Goal: Information Seeking & Learning: Find specific fact

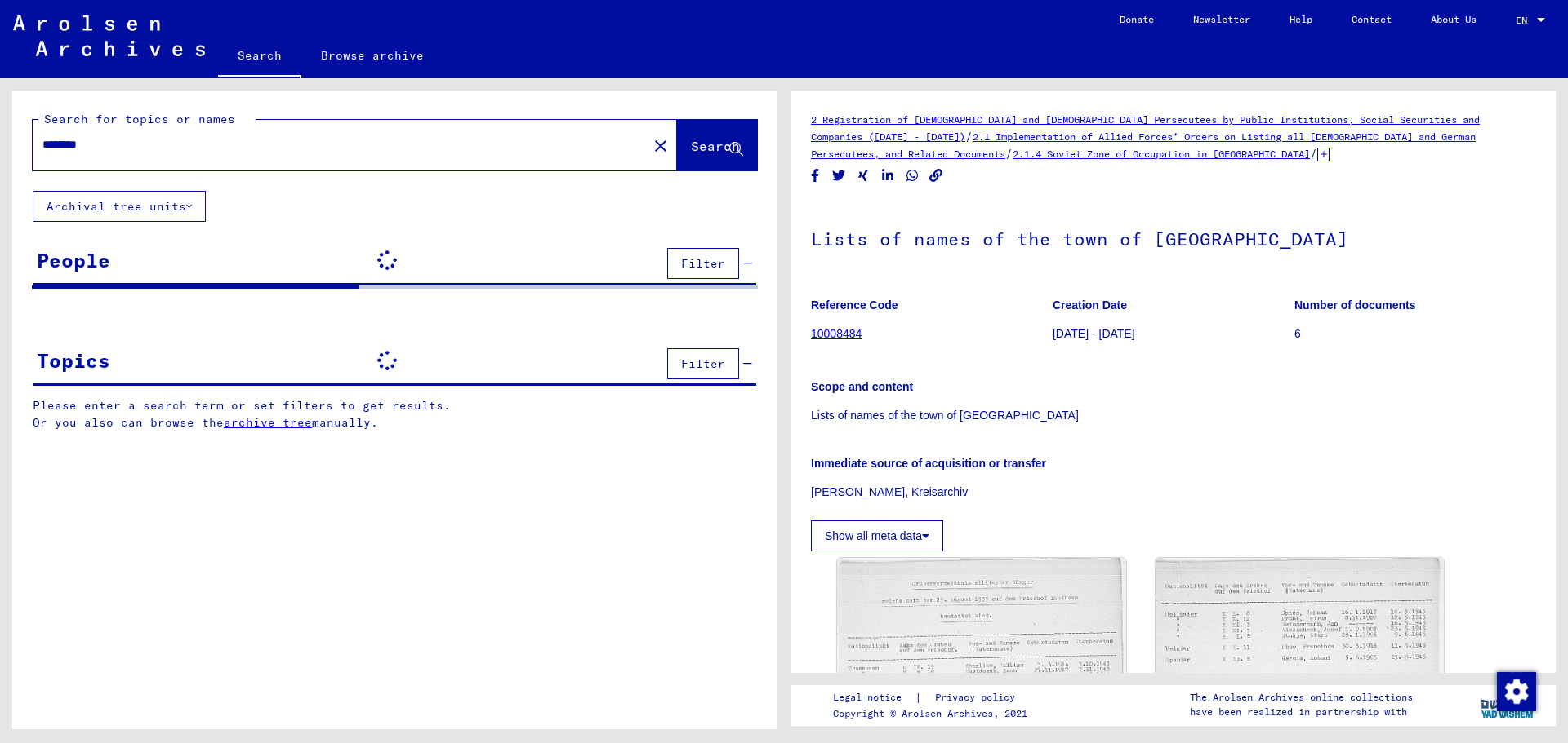
click at [188, 139] on input "********" at bounding box center [340, 144] width 595 height 17
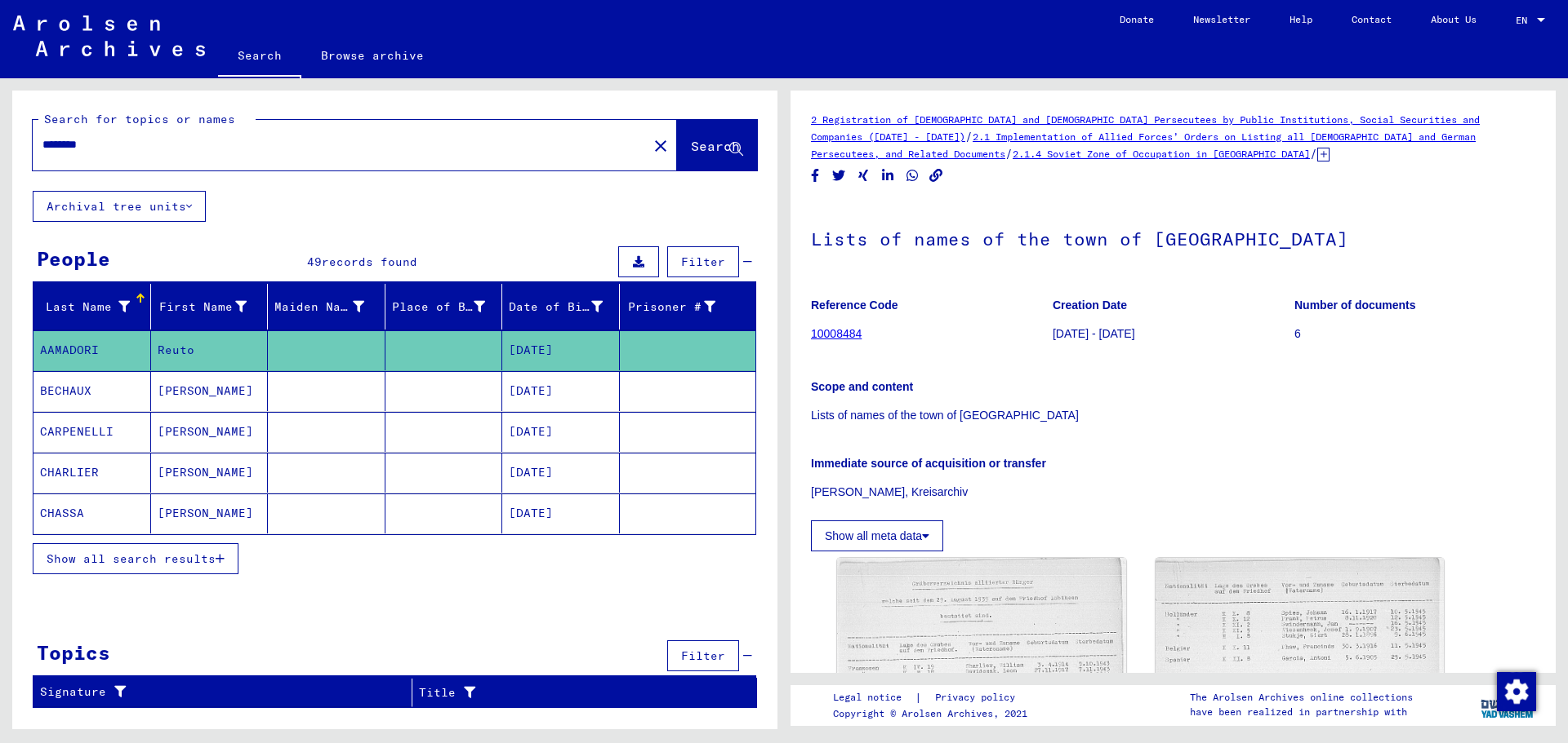
click at [645, 136] on button "close" at bounding box center [660, 145] width 33 height 33
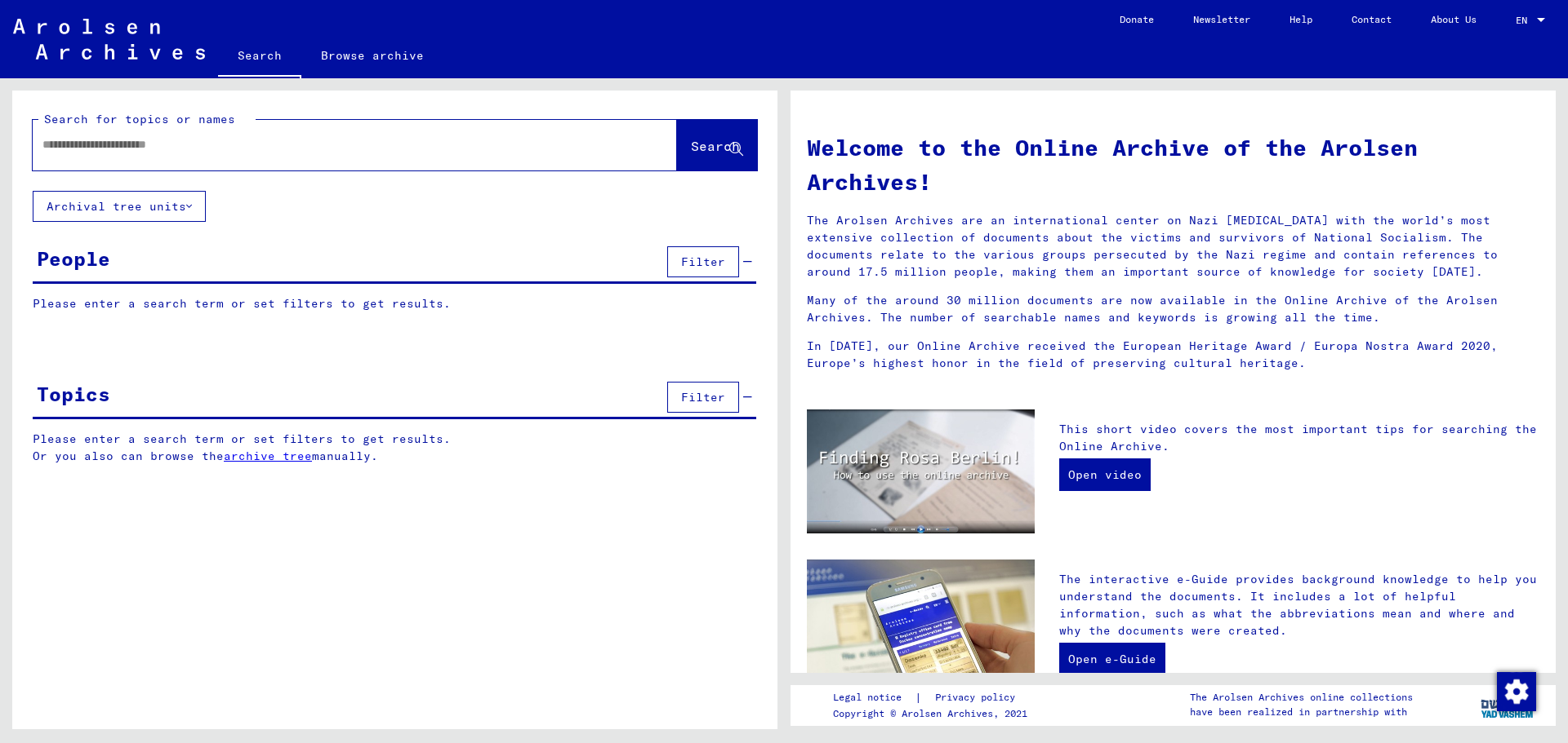
click at [132, 143] on input "text" at bounding box center [335, 144] width 585 height 17
type input "*"
click at [103, 298] on p "Please enter a search term or set filters to get results." at bounding box center [394, 304] width 723 height 17
click at [104, 304] on p "Please enter a search term or set filters to get results." at bounding box center [394, 304] width 723 height 17
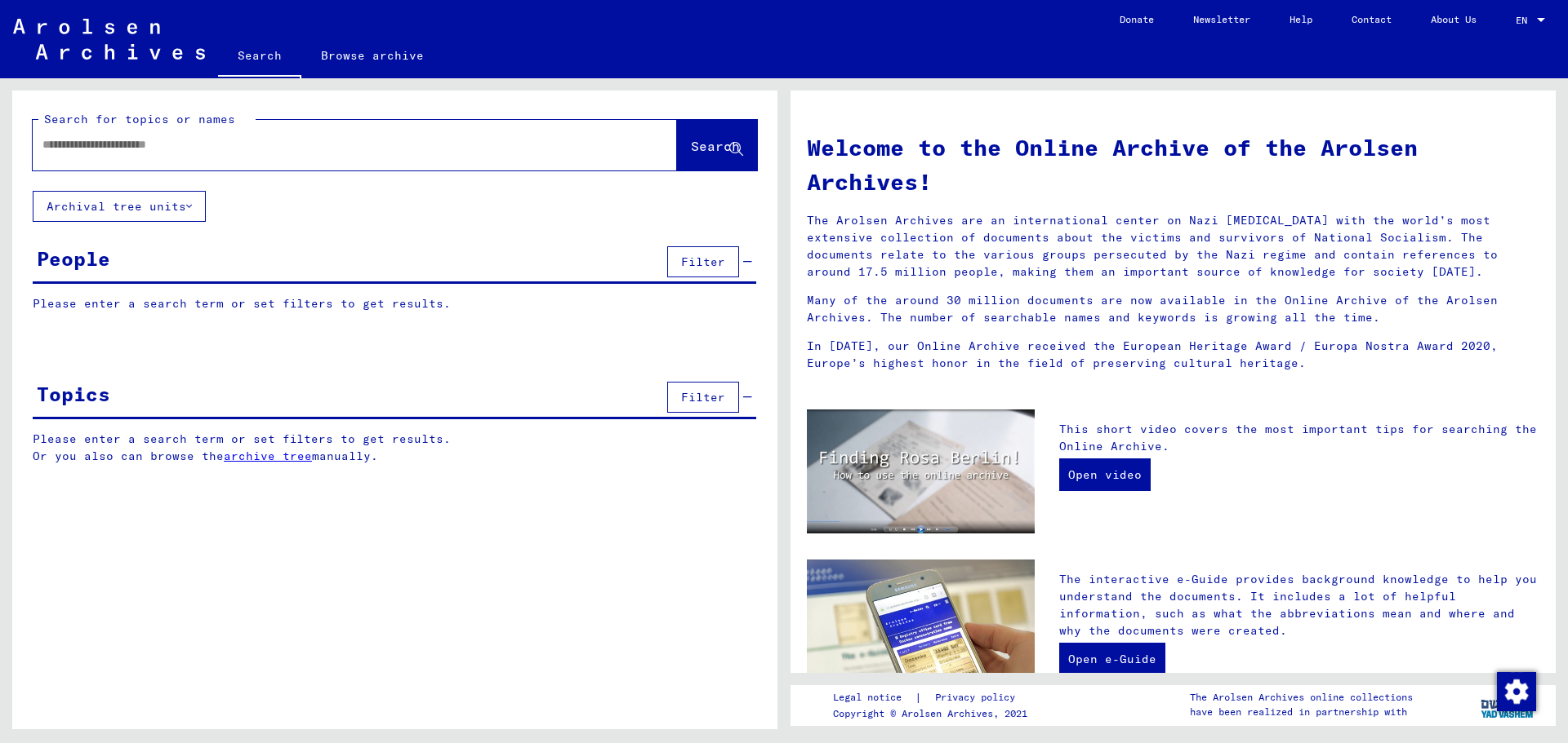
click at [139, 300] on p "Please enter a search term or set filters to get results." at bounding box center [394, 304] width 723 height 17
click at [108, 138] on input "text" at bounding box center [335, 144] width 585 height 17
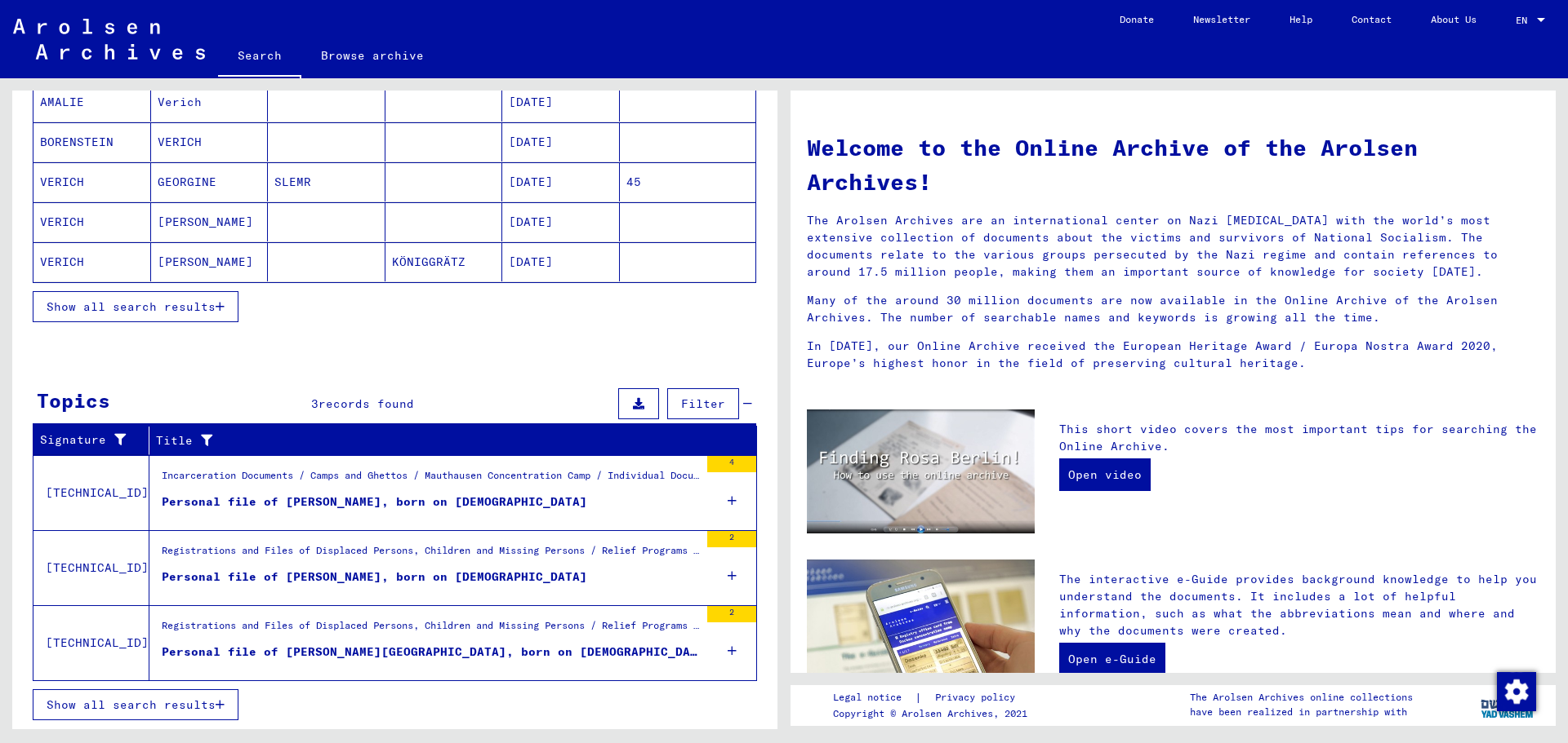
scroll to position [85, 0]
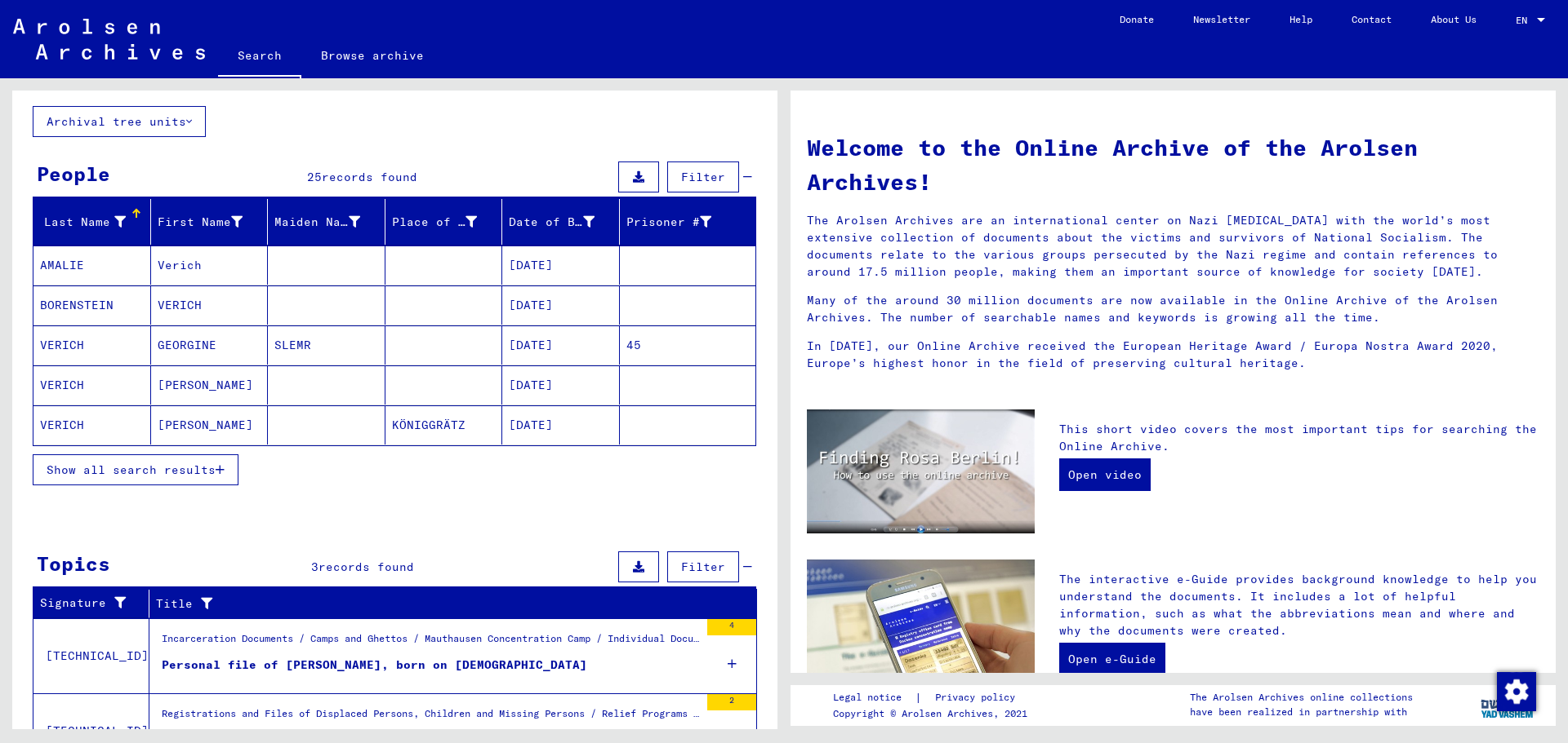
click at [125, 476] on span "Show all search results" at bounding box center [131, 469] width 169 height 15
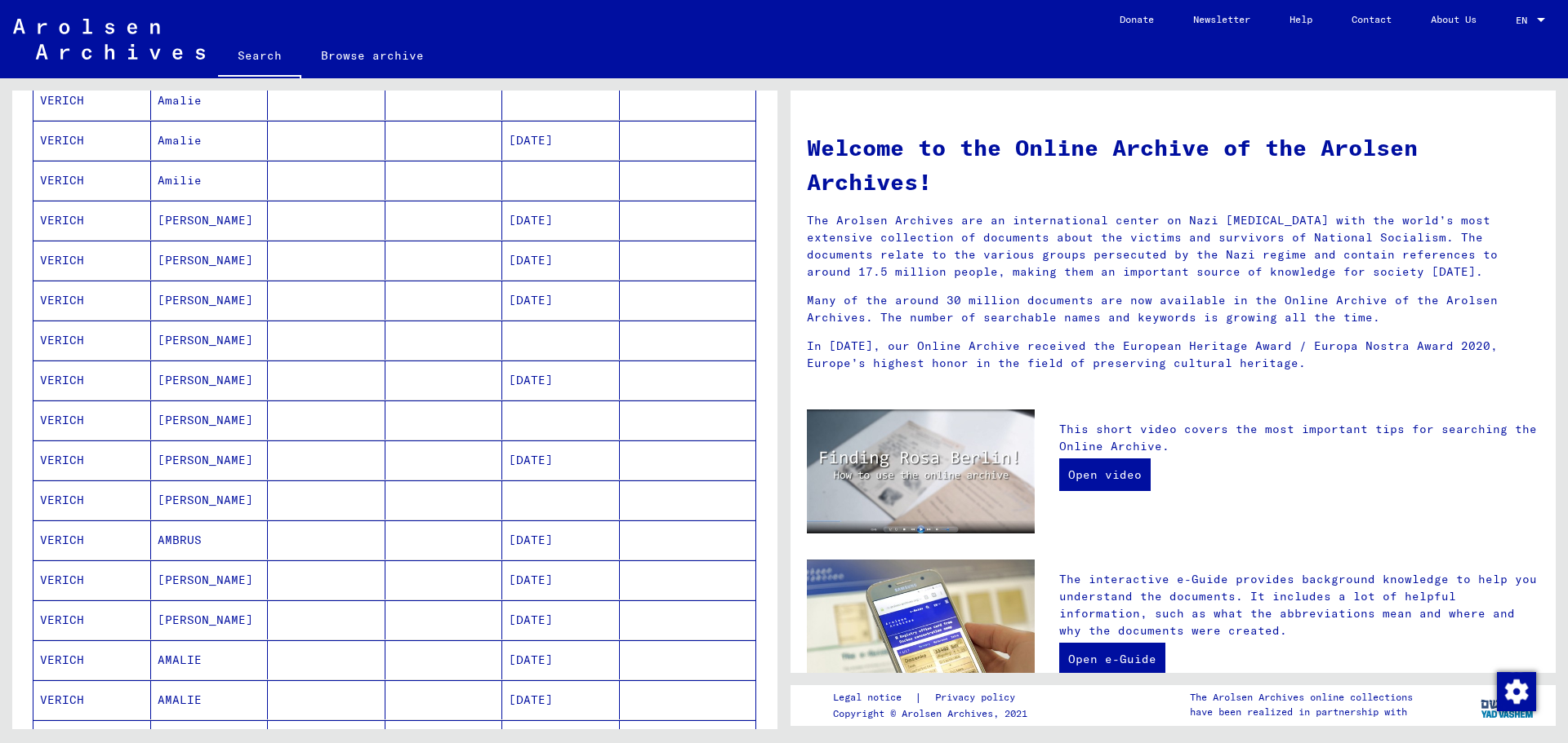
scroll to position [734, 0]
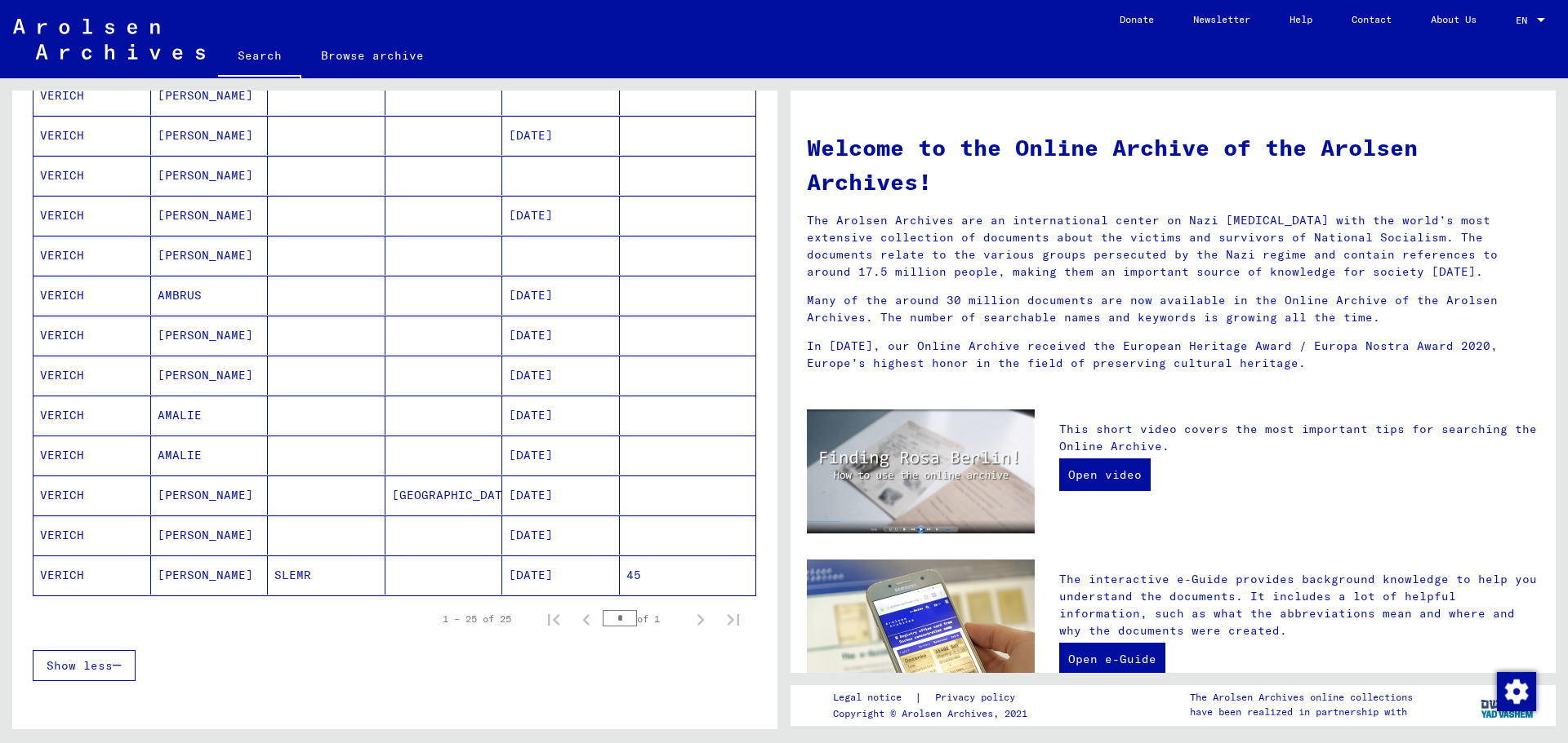
click at [79, 296] on mat-cell "VERICH" at bounding box center [92, 296] width 117 height 39
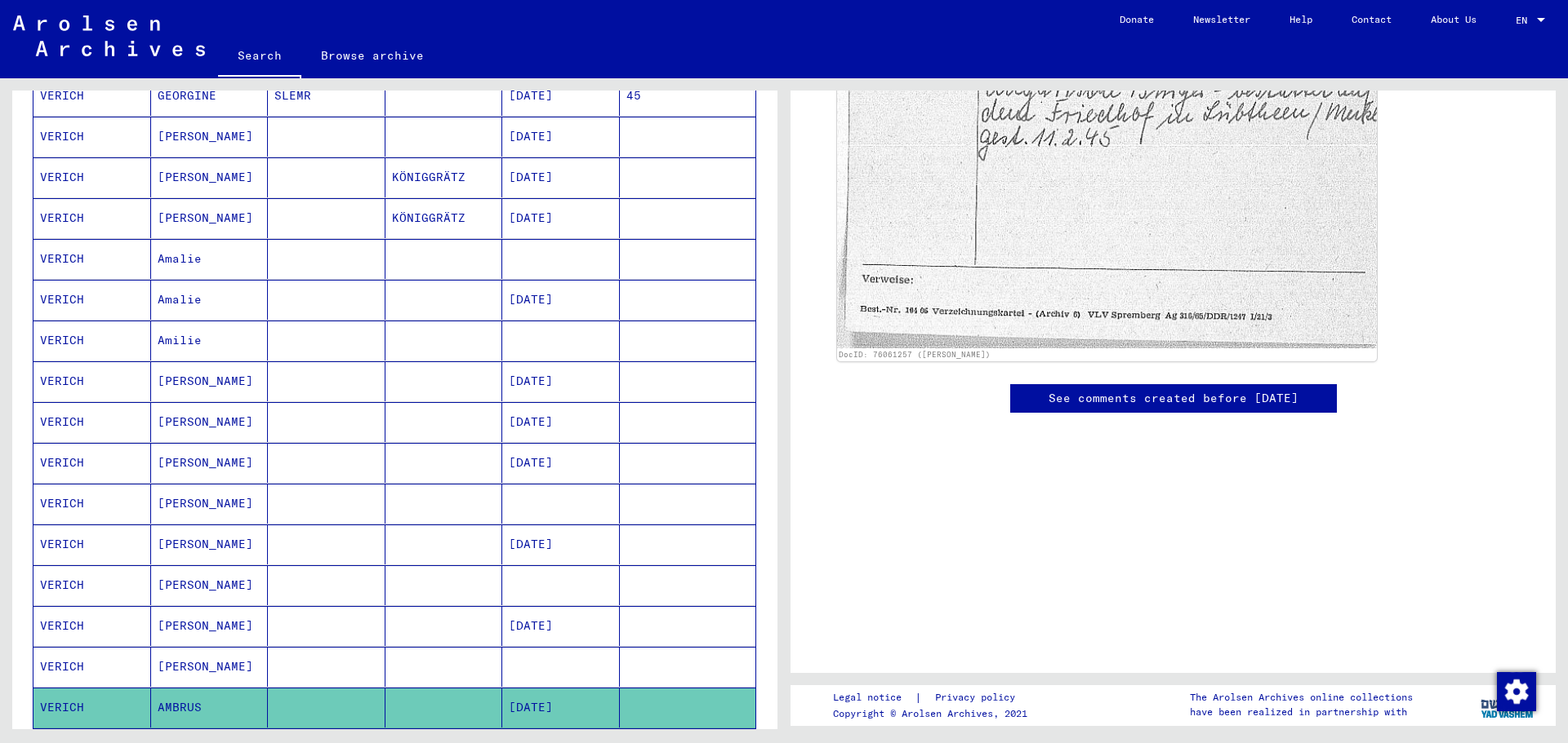
scroll to position [255, 0]
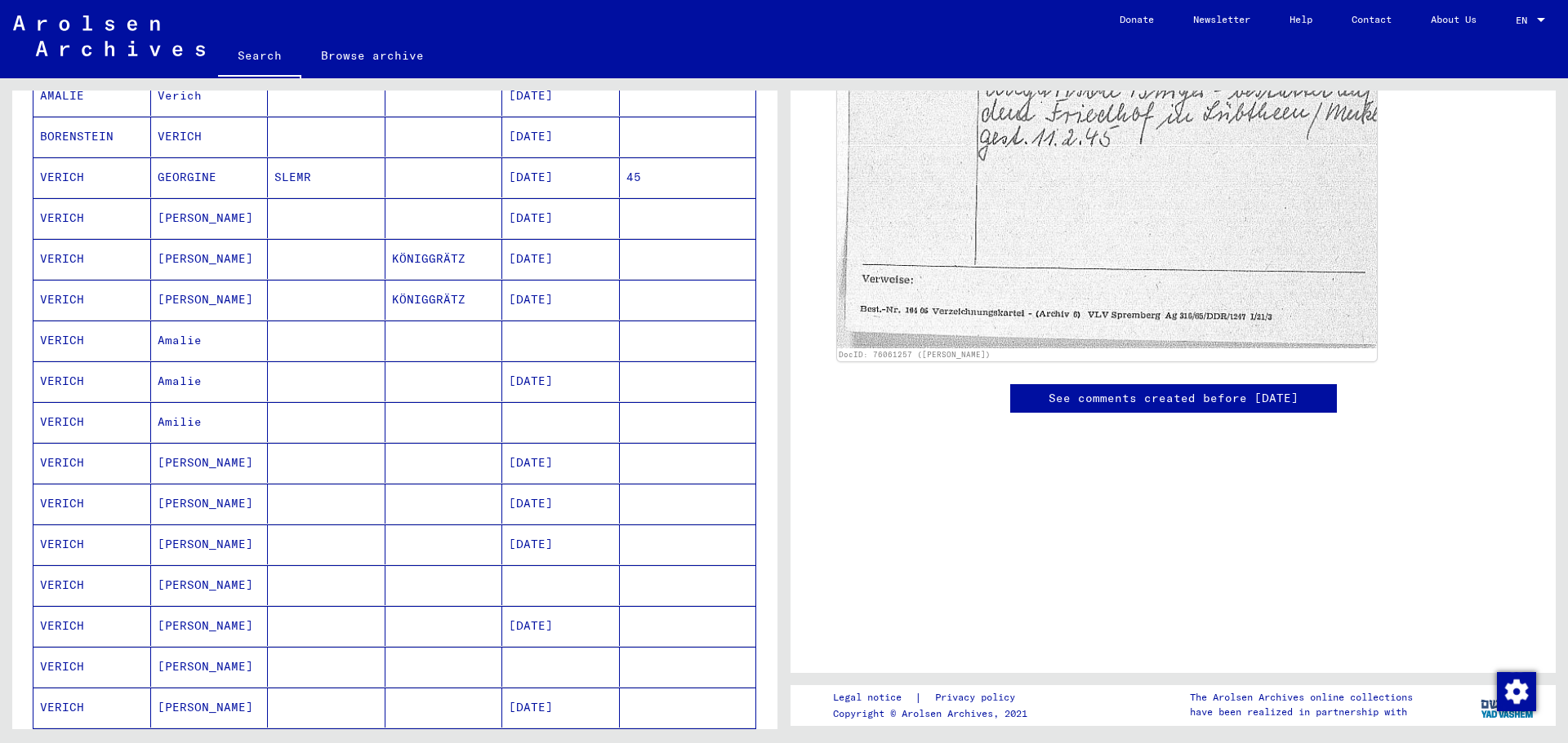
click at [83, 379] on mat-cell "VERICH" at bounding box center [92, 381] width 117 height 40
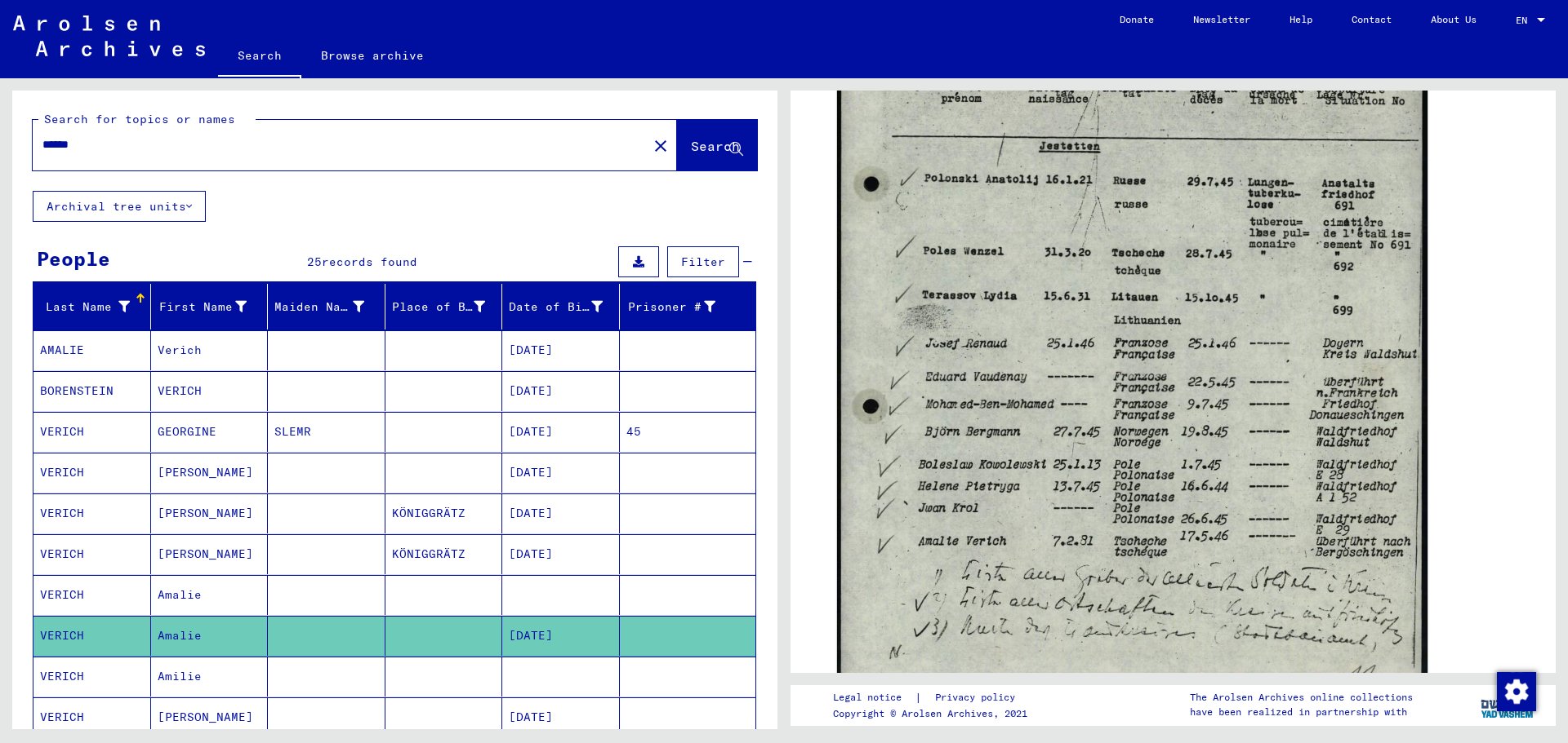
drag, startPoint x: 110, startPoint y: 136, endPoint x: 0, endPoint y: 129, distance: 110.2
click at [0, 129] on div "Search for topics or names ****** close Search Archival tree units People 25 re…" at bounding box center [392, 404] width 784 height 651
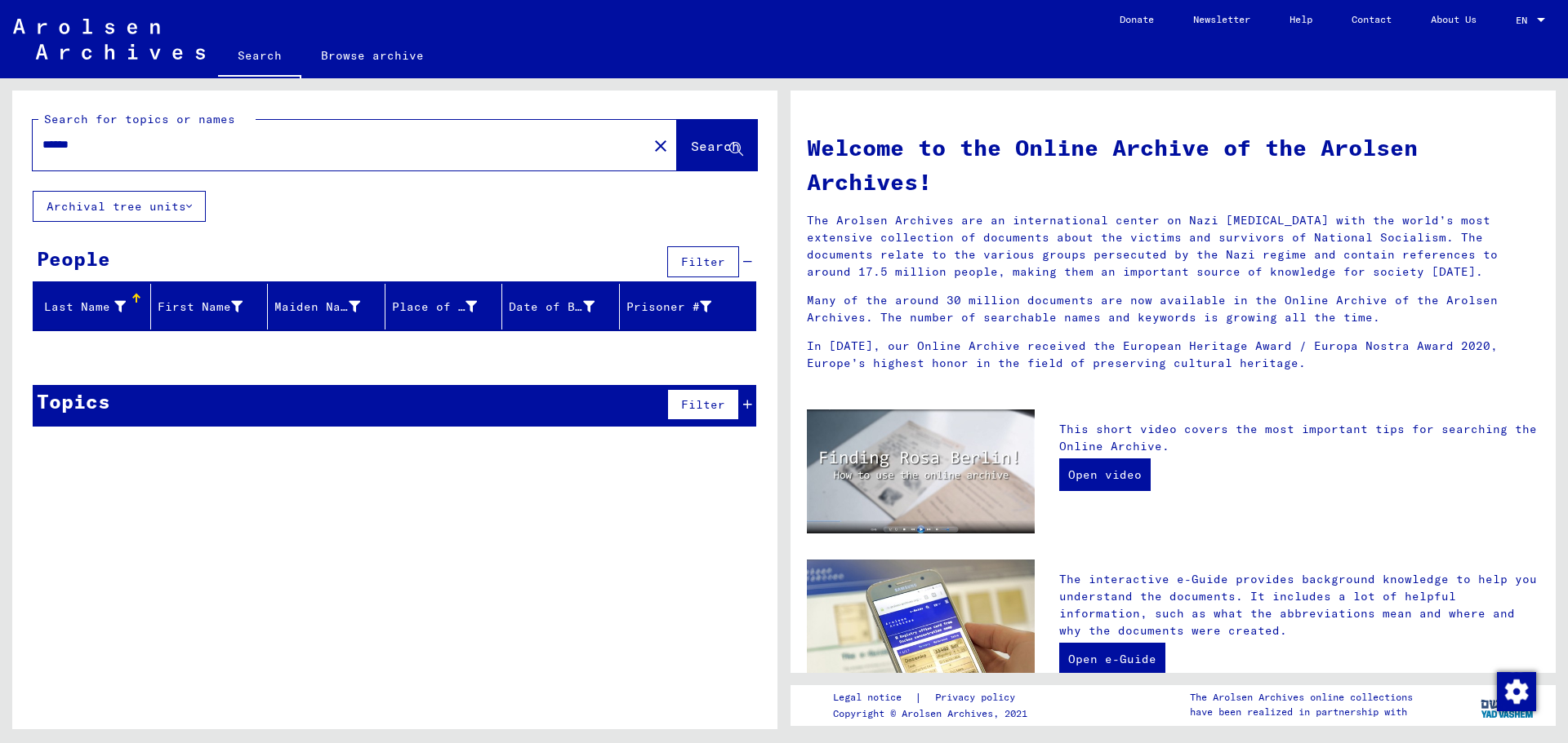
drag, startPoint x: 53, startPoint y: 145, endPoint x: 0, endPoint y: 132, distance: 54.6
click at [0, 132] on div "Search for topics or names ****** close Search Archival tree units People Filte…" at bounding box center [392, 404] width 784 height 651
type input "********"
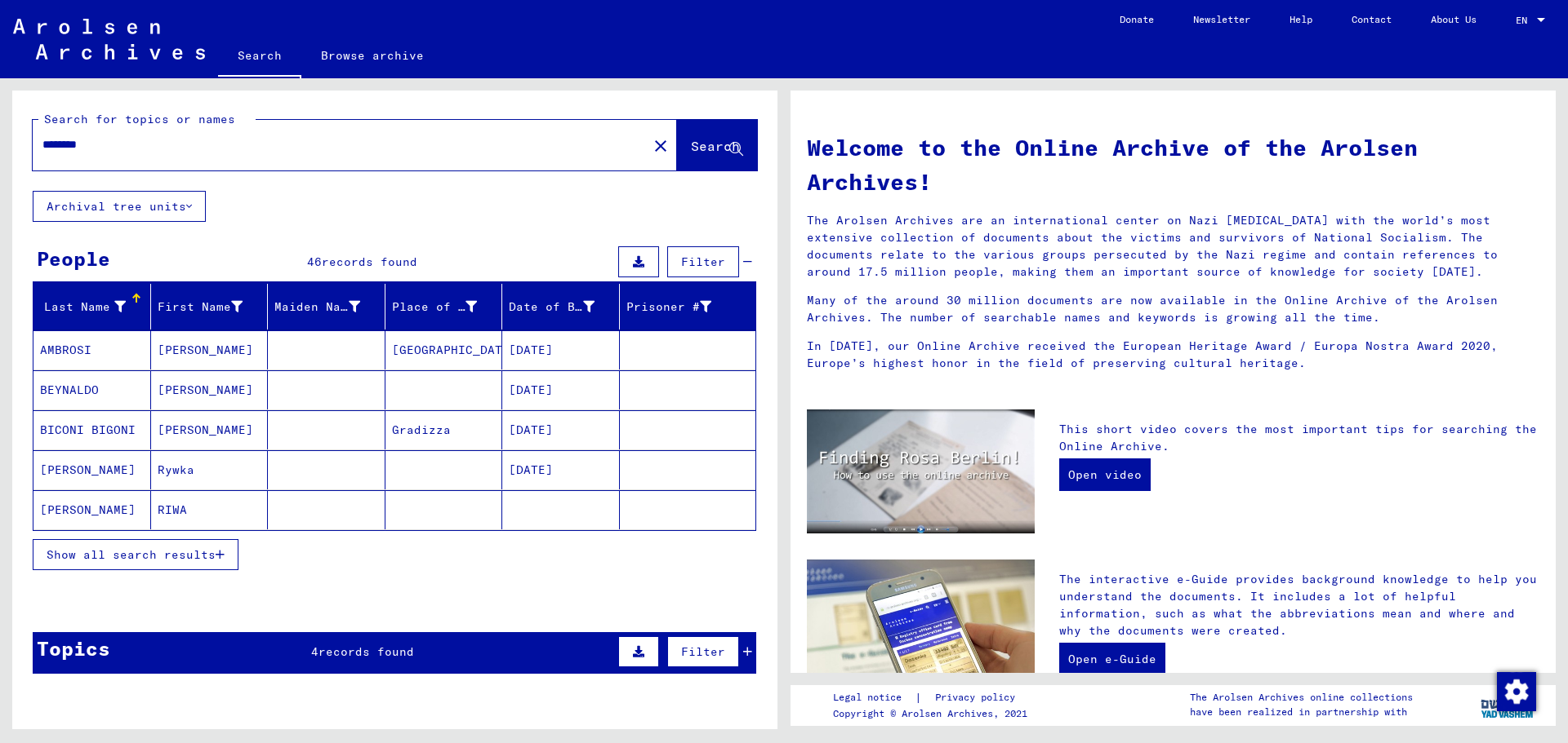
scroll to position [163, 0]
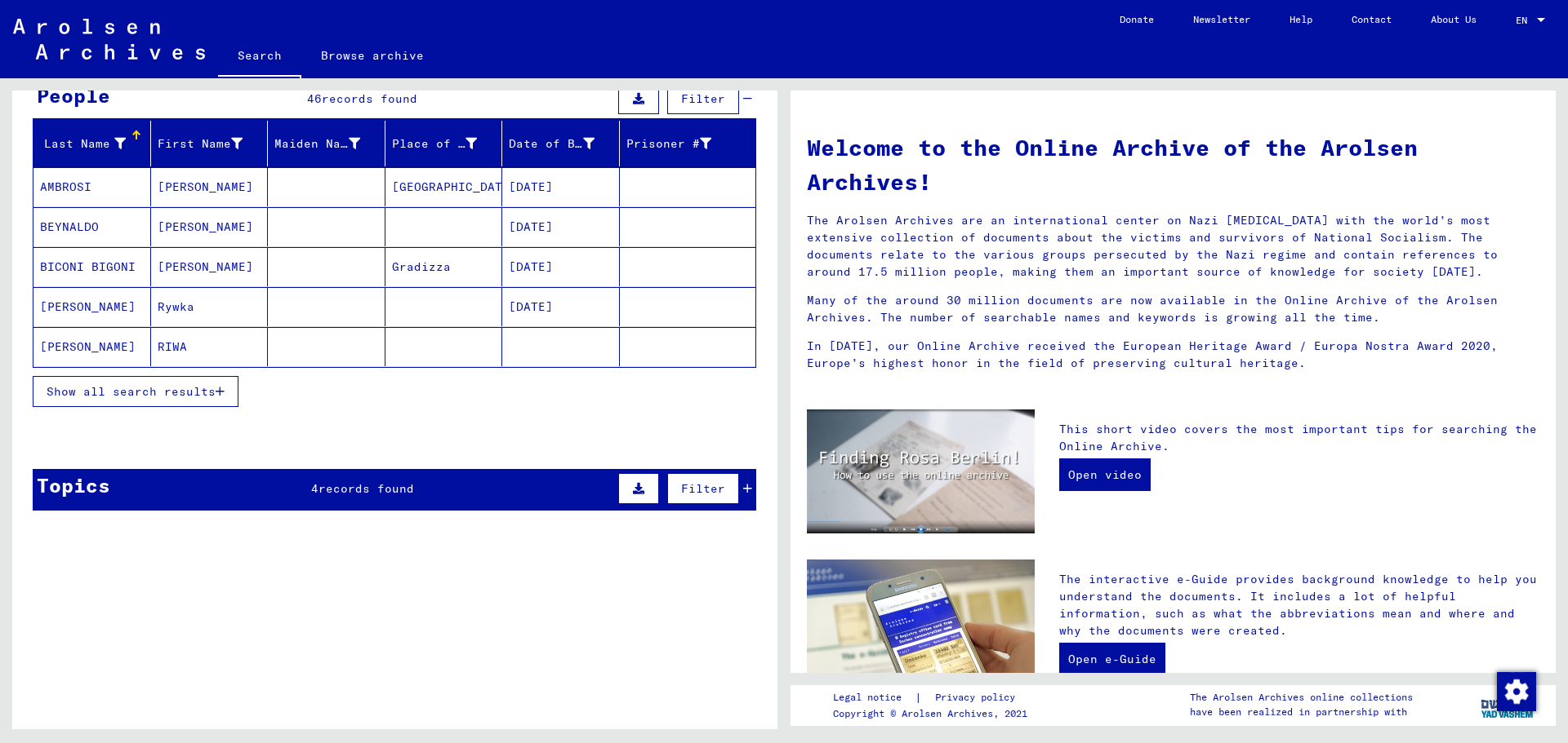
click at [125, 393] on span "Show all search results" at bounding box center [131, 392] width 169 height 15
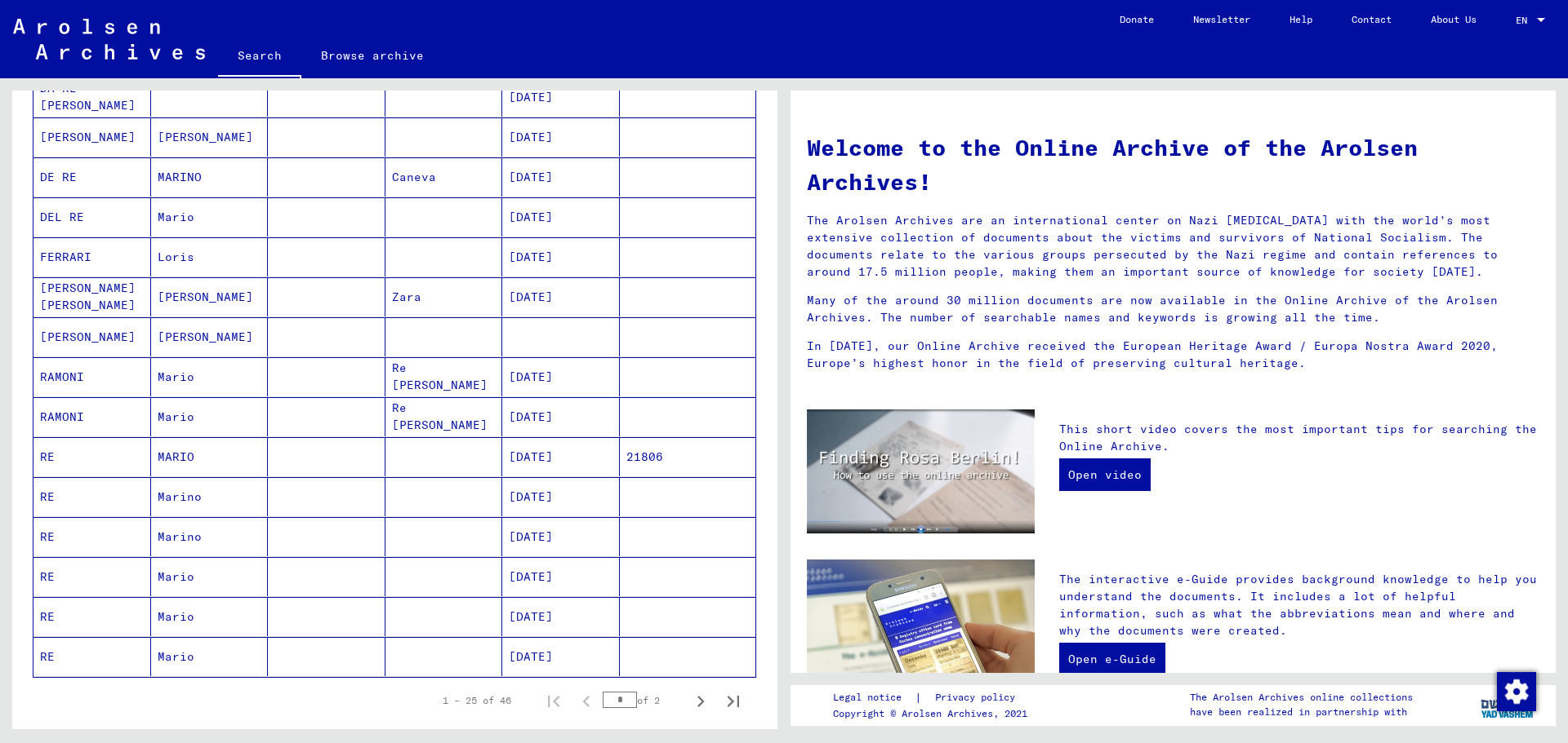
scroll to position [816, 0]
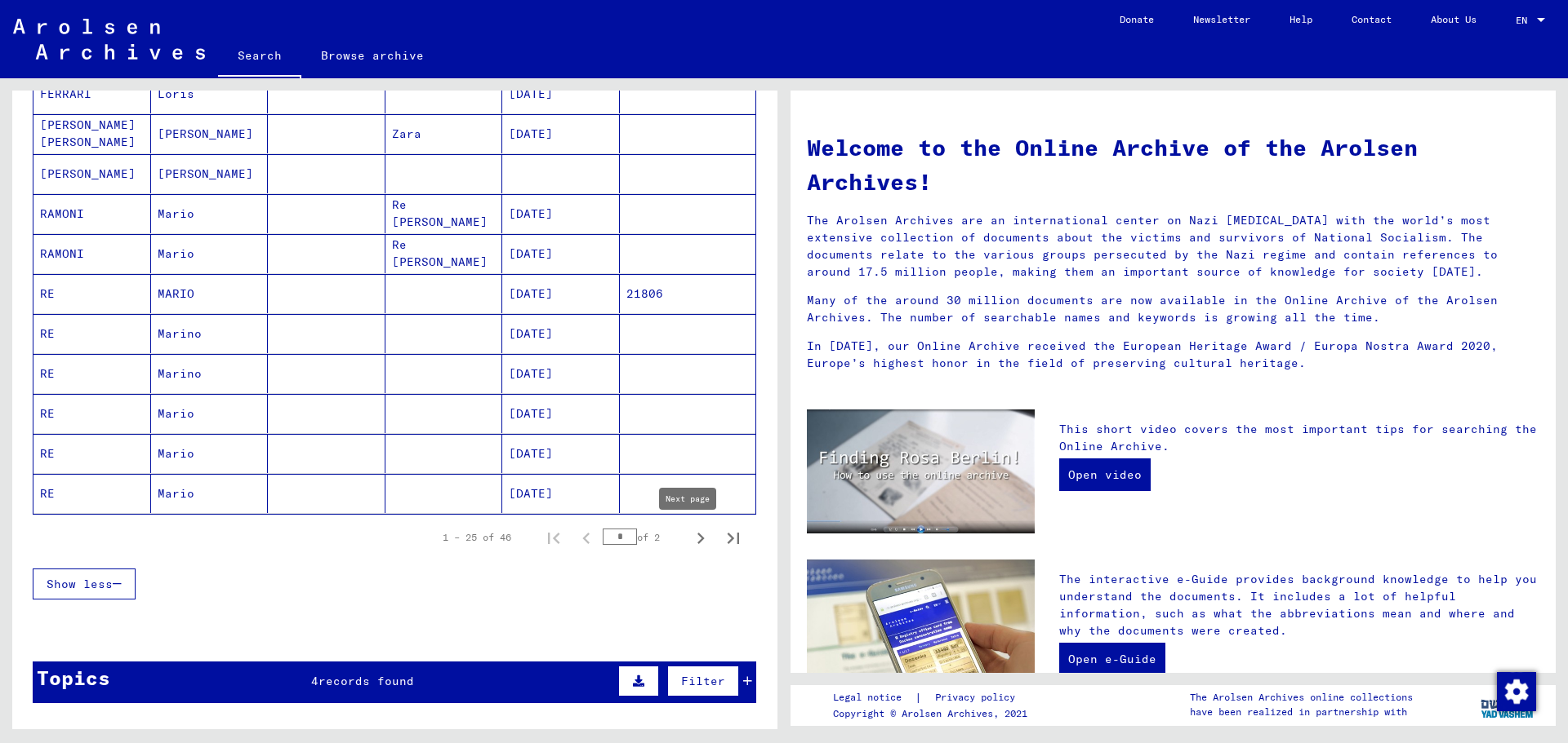
click at [690, 544] on icon "Next page" at bounding box center [700, 538] width 23 height 23
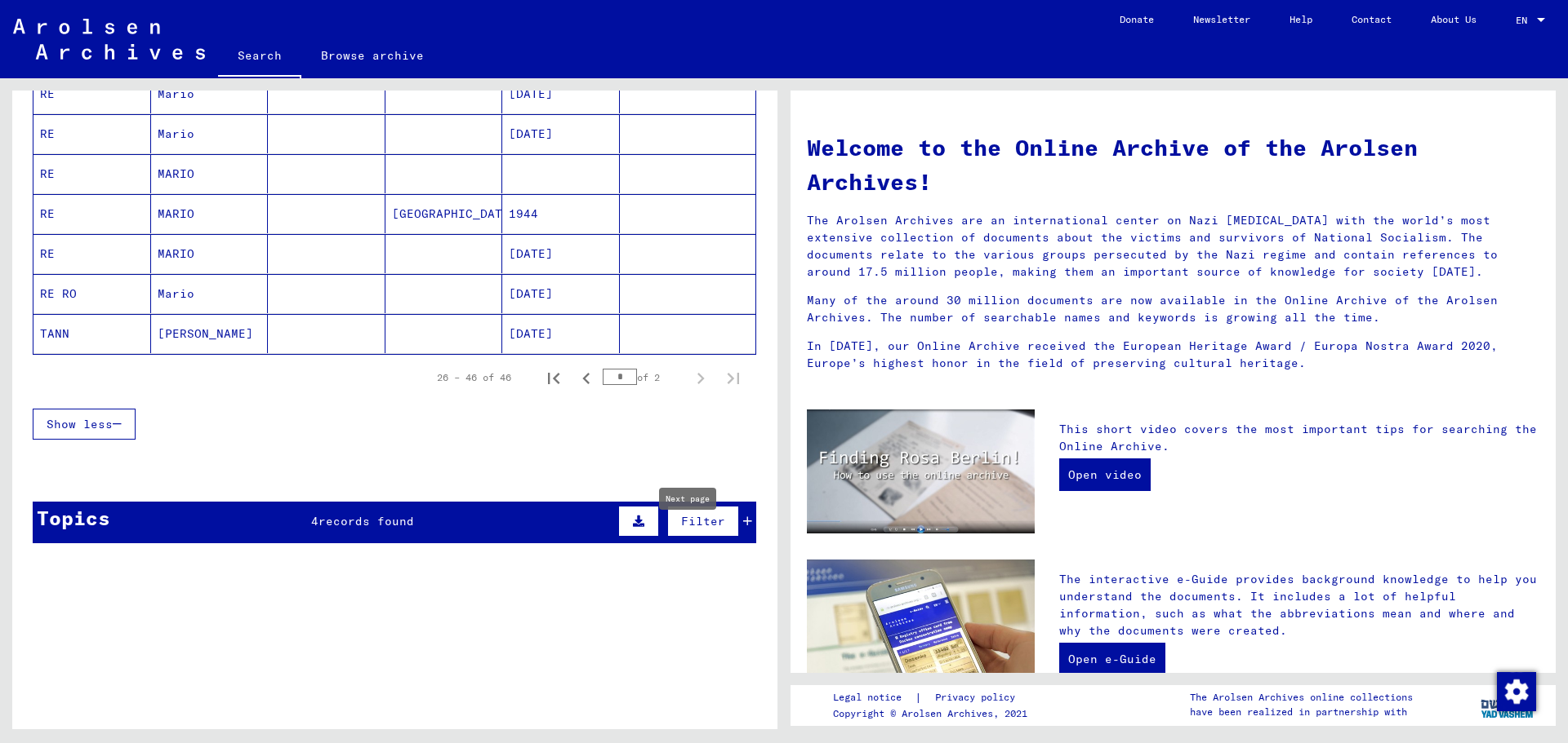
type input "*"
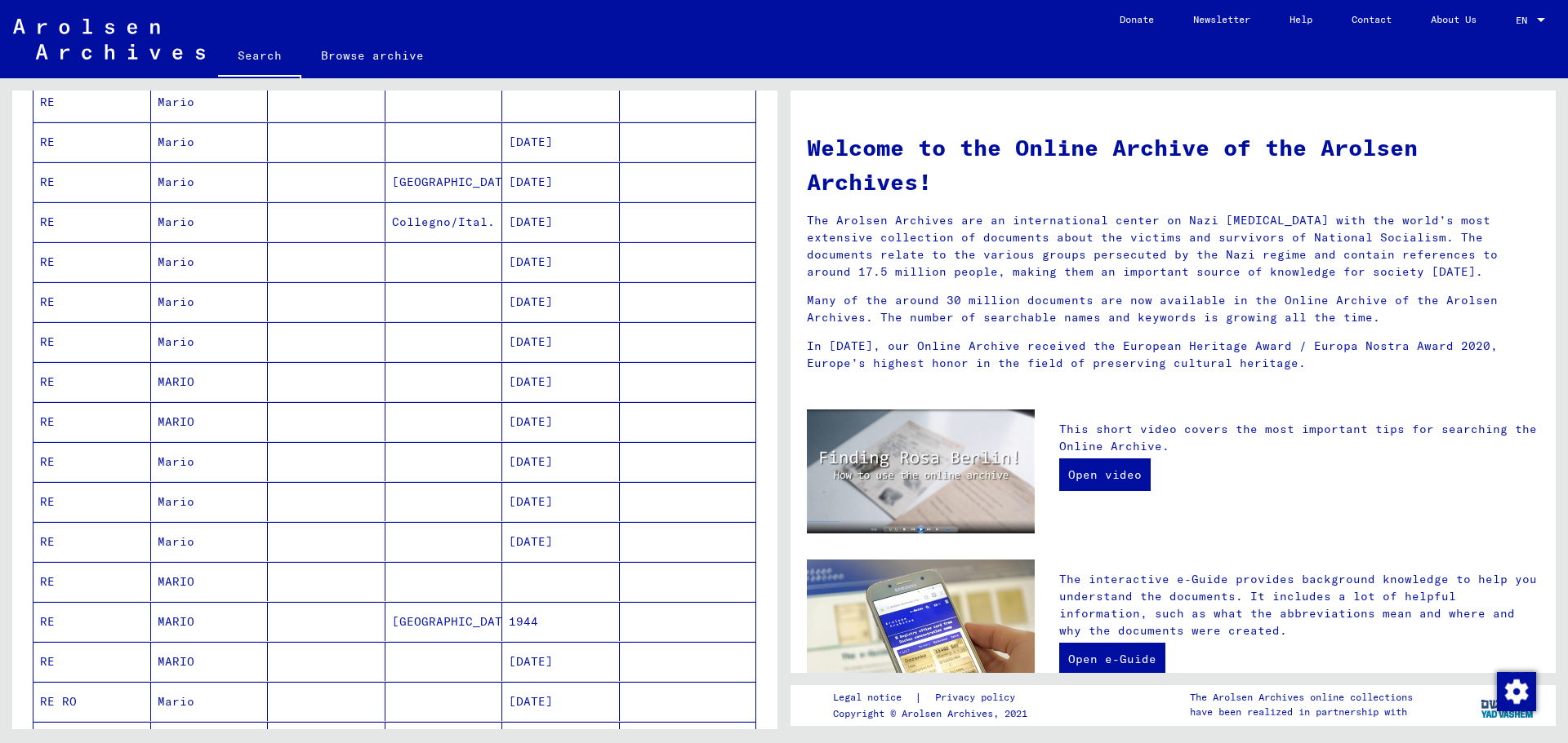
scroll to position [326, 0]
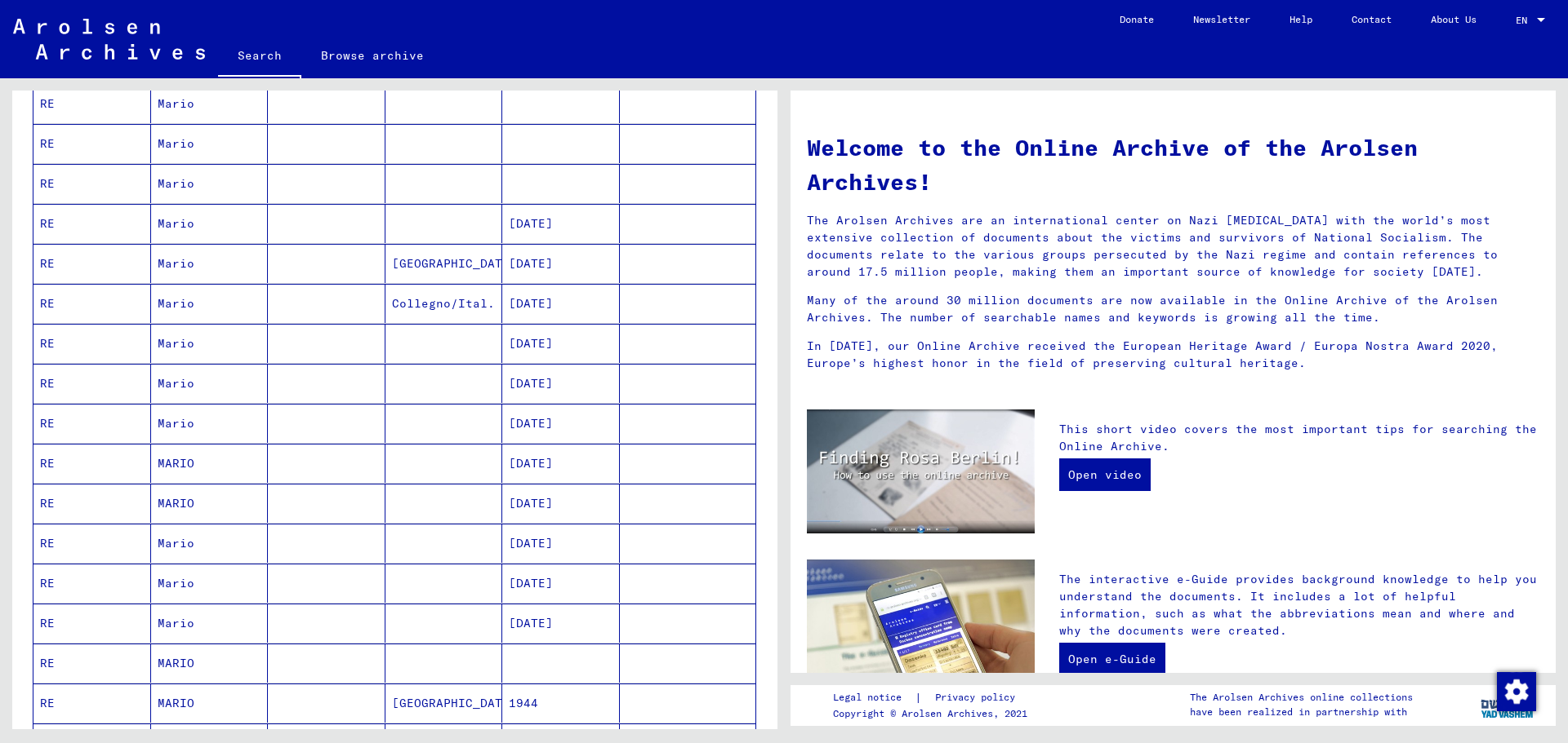
click at [185, 341] on mat-cell "Mario" at bounding box center [209, 343] width 117 height 39
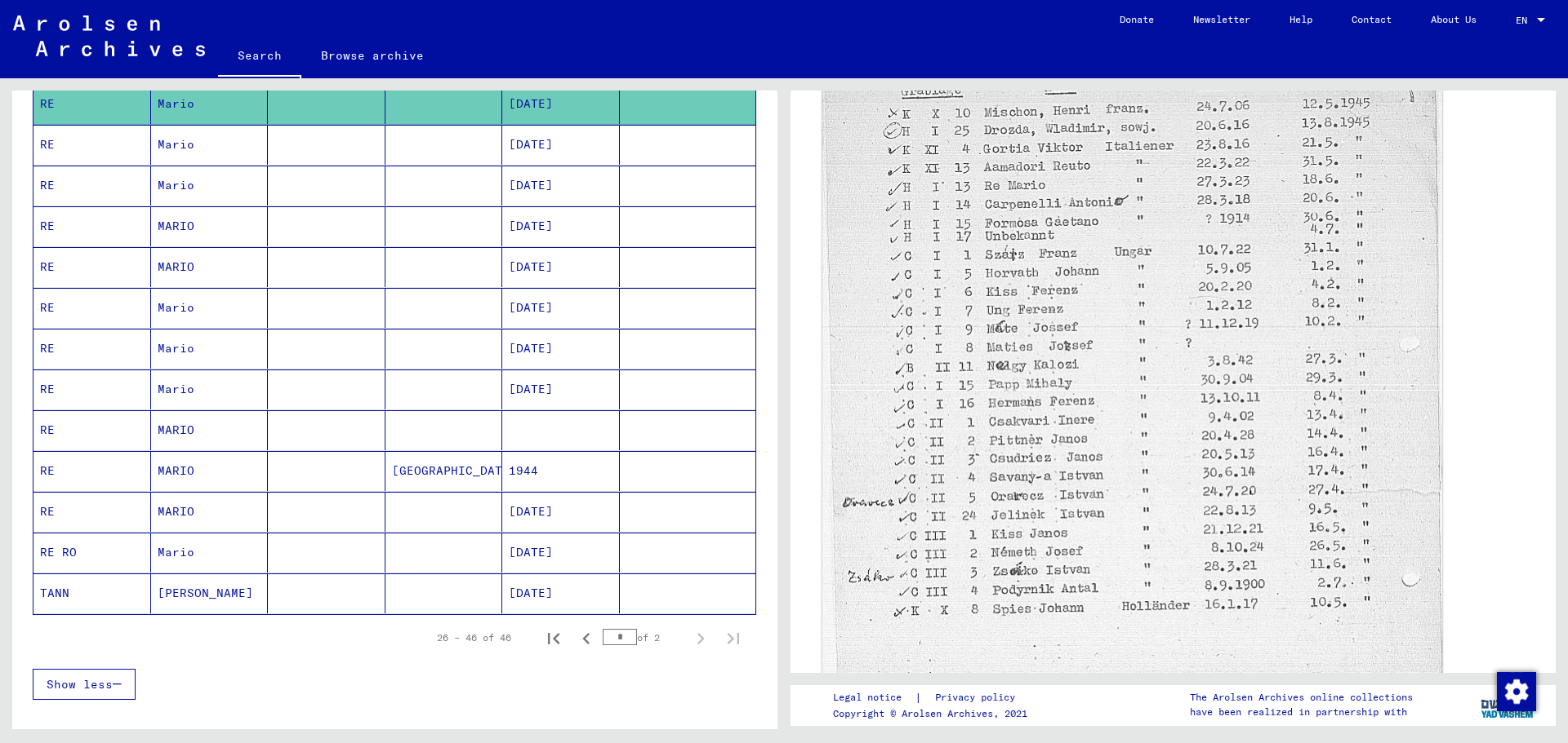
scroll to position [326, 0]
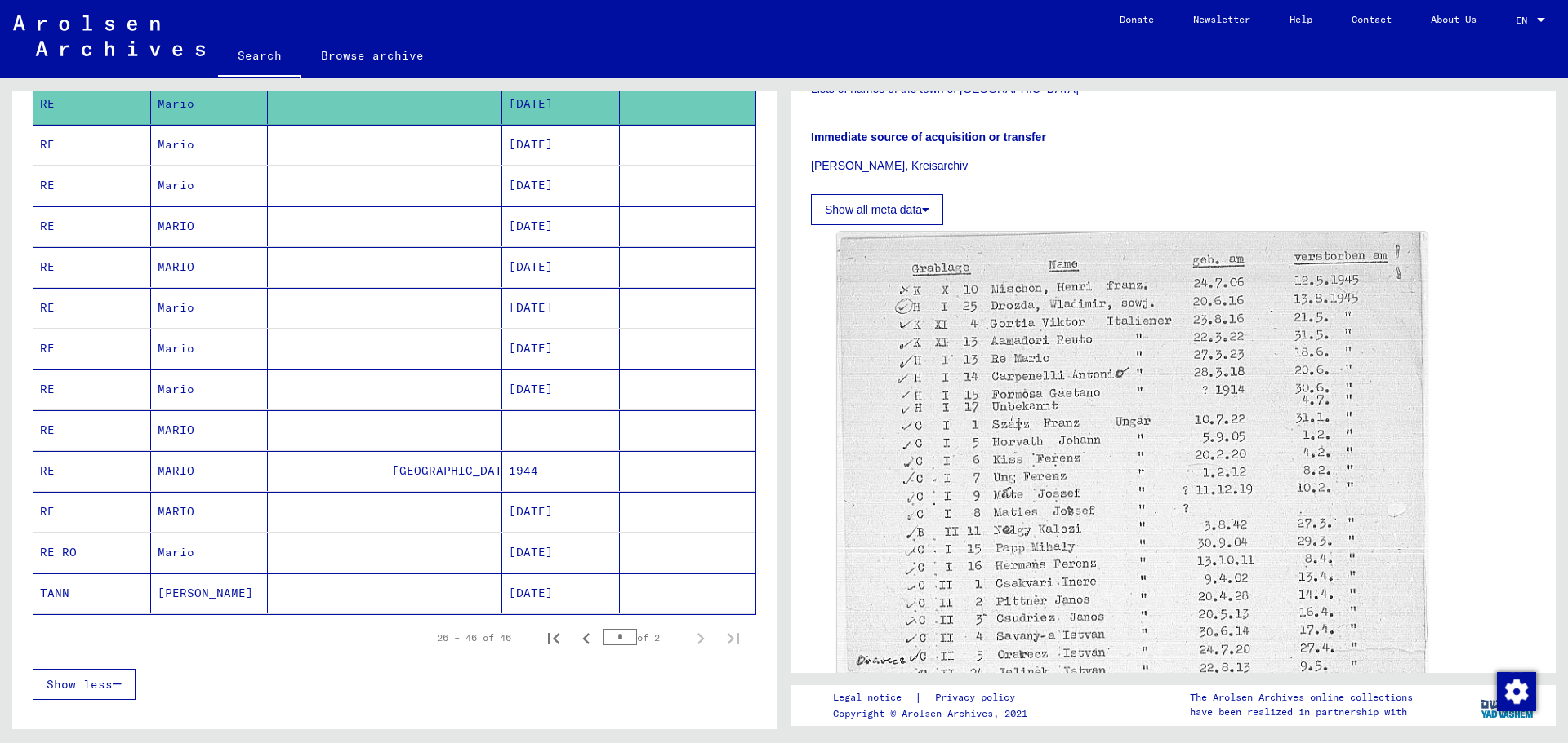
click at [175, 154] on mat-cell "Mario" at bounding box center [209, 144] width 117 height 40
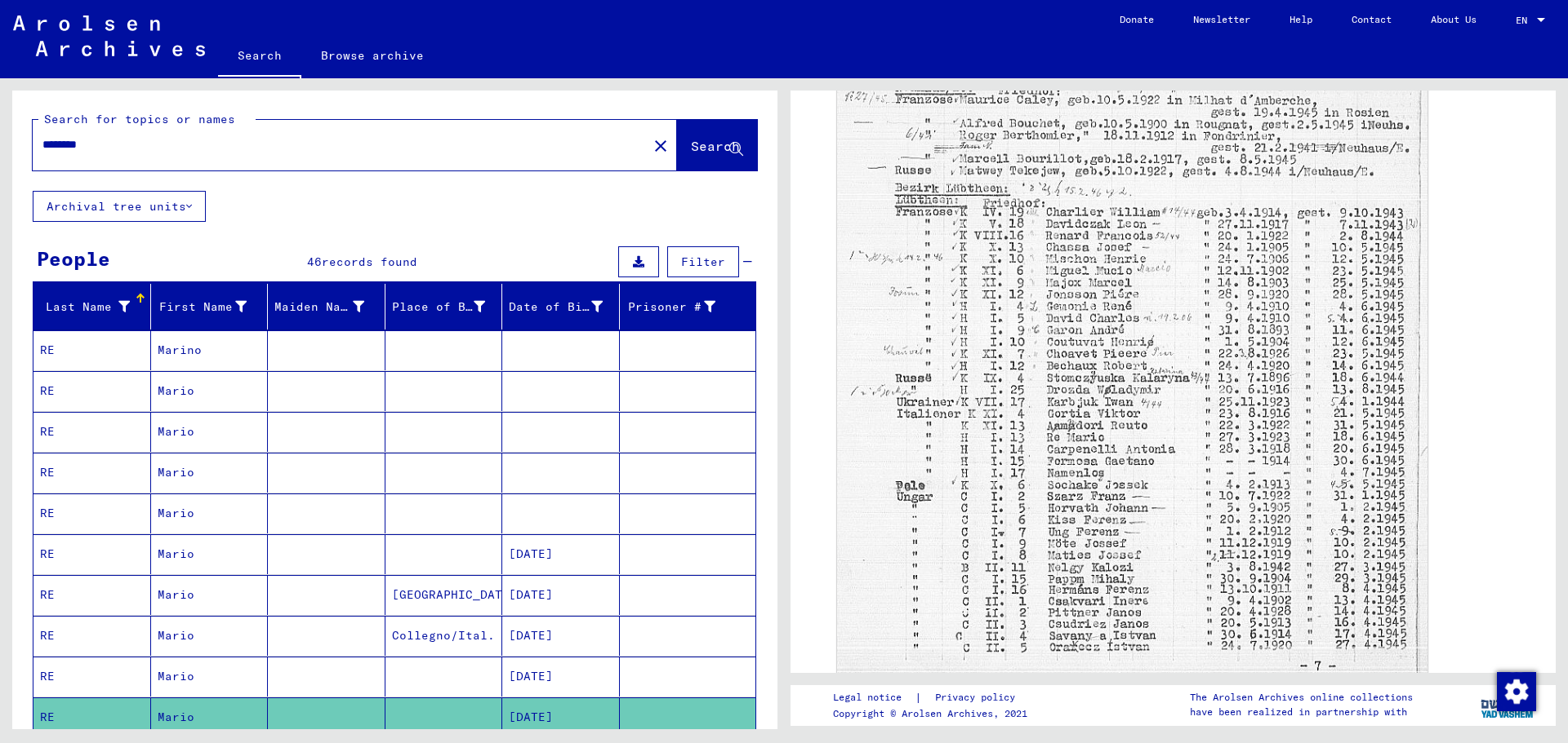
drag, startPoint x: 129, startPoint y: 146, endPoint x: 0, endPoint y: 133, distance: 129.7
click at [0, 133] on div "Search for topics or names ******** close Search Archival tree units People 46 …" at bounding box center [392, 404] width 784 height 651
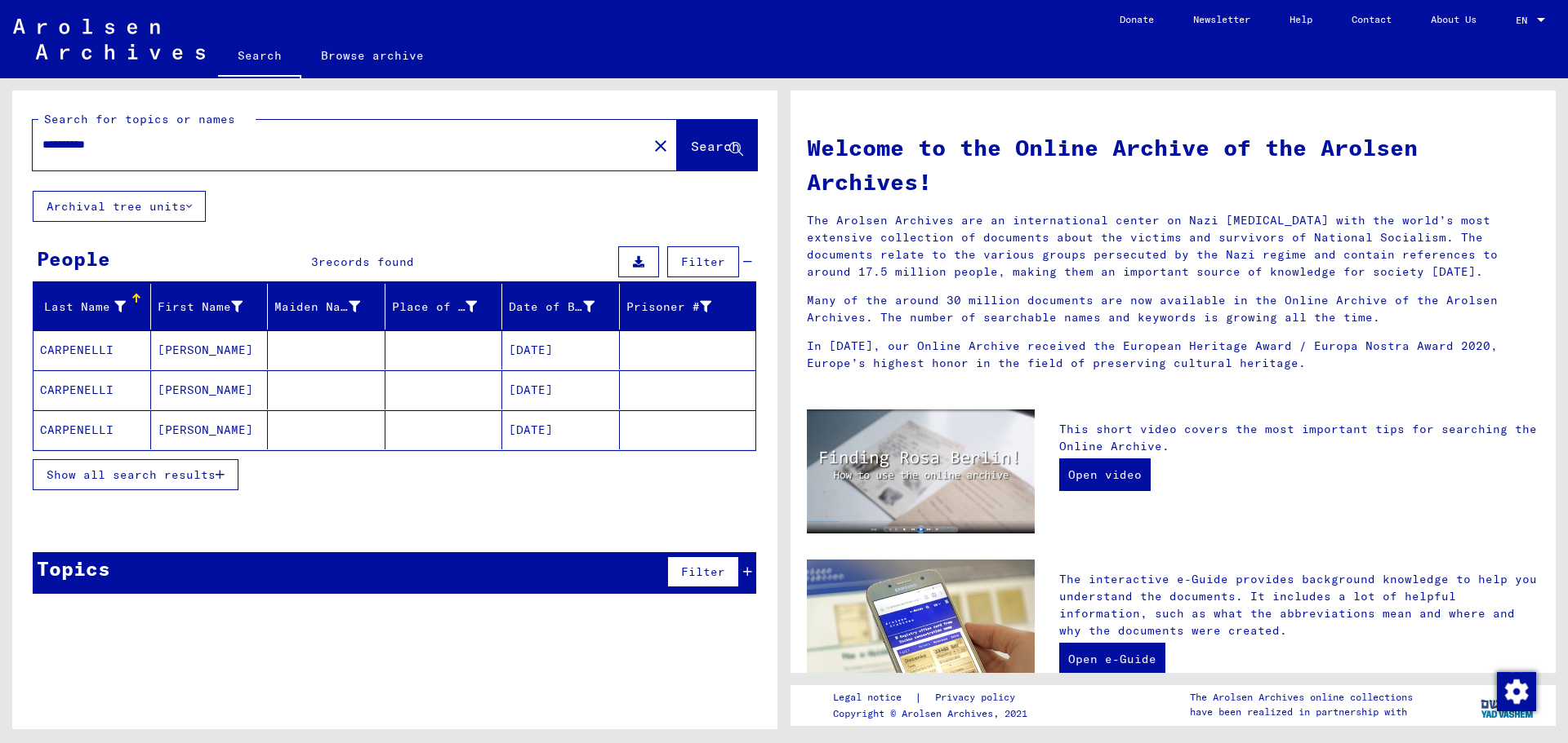
click at [548, 351] on mat-cell "[DATE]" at bounding box center [561, 350] width 117 height 39
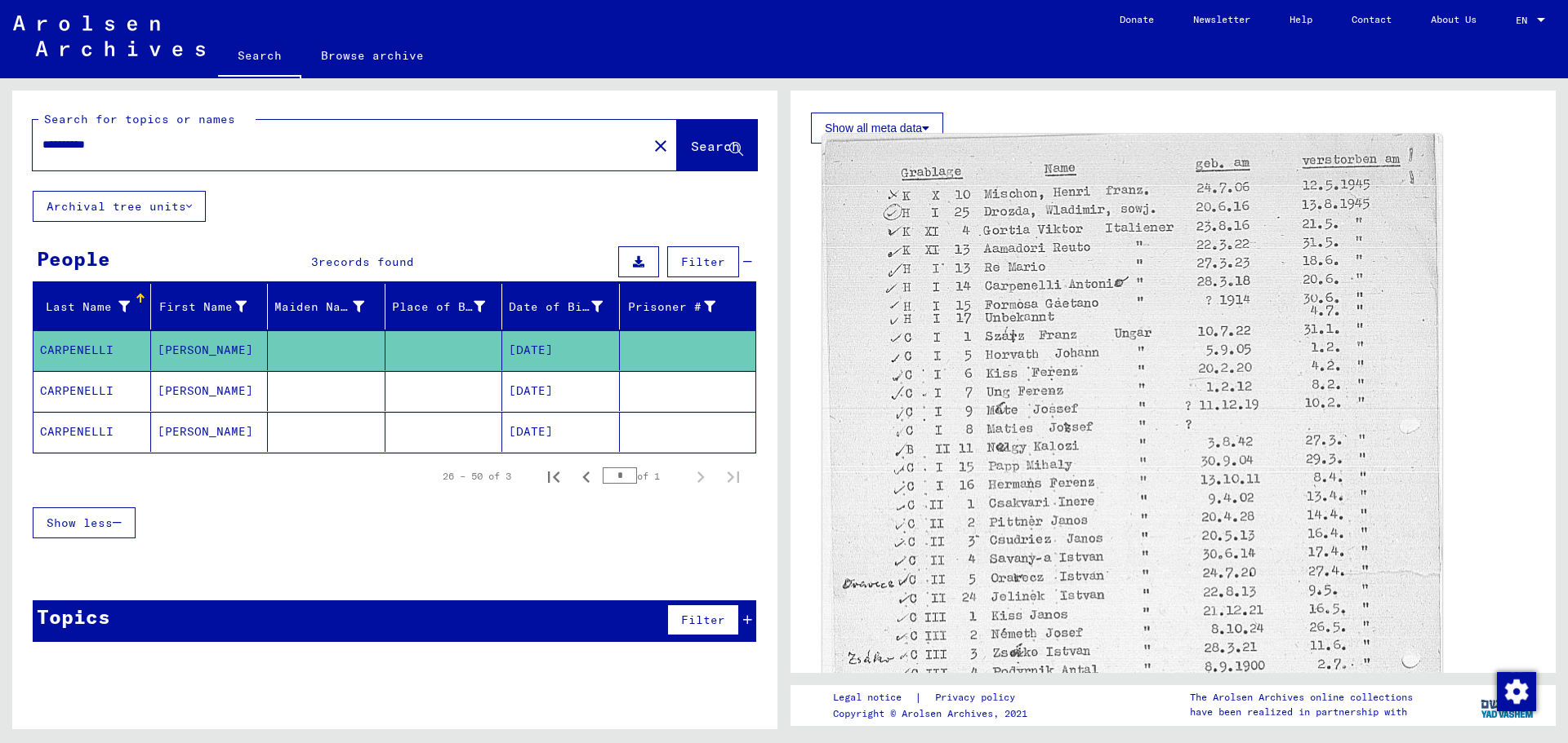
scroll to position [490, 0]
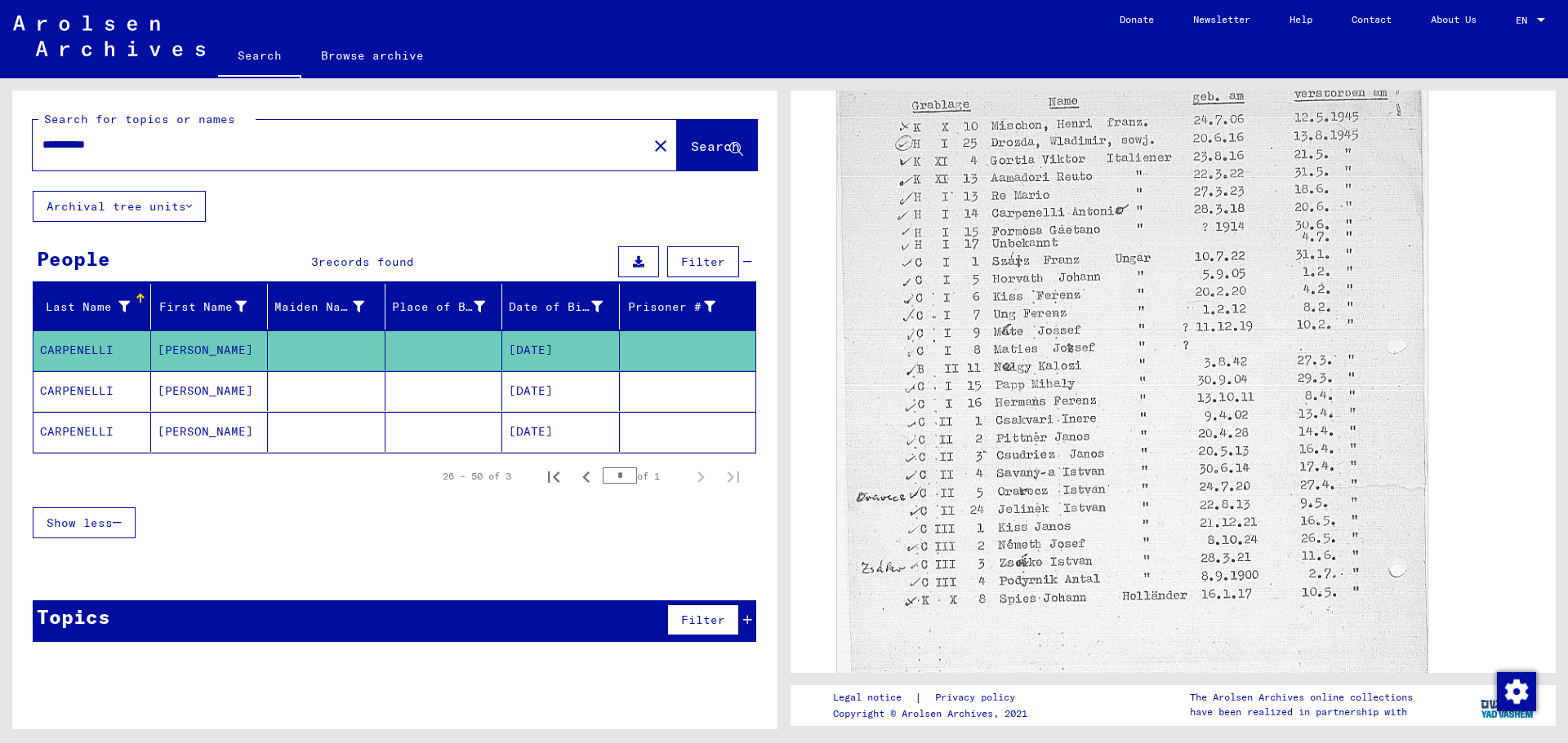
click at [186, 386] on mat-cell "[PERSON_NAME]" at bounding box center [209, 391] width 117 height 40
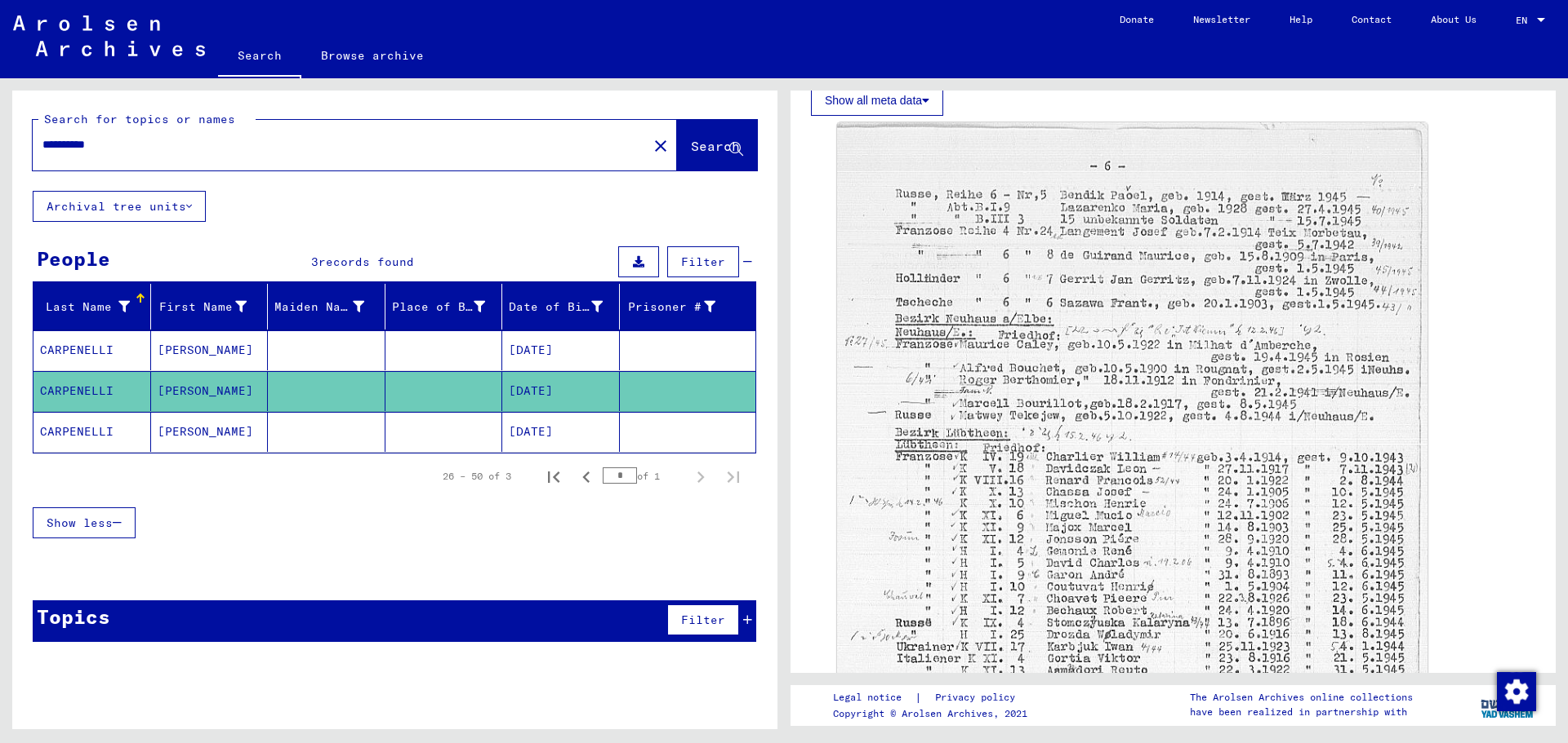
scroll to position [653, 0]
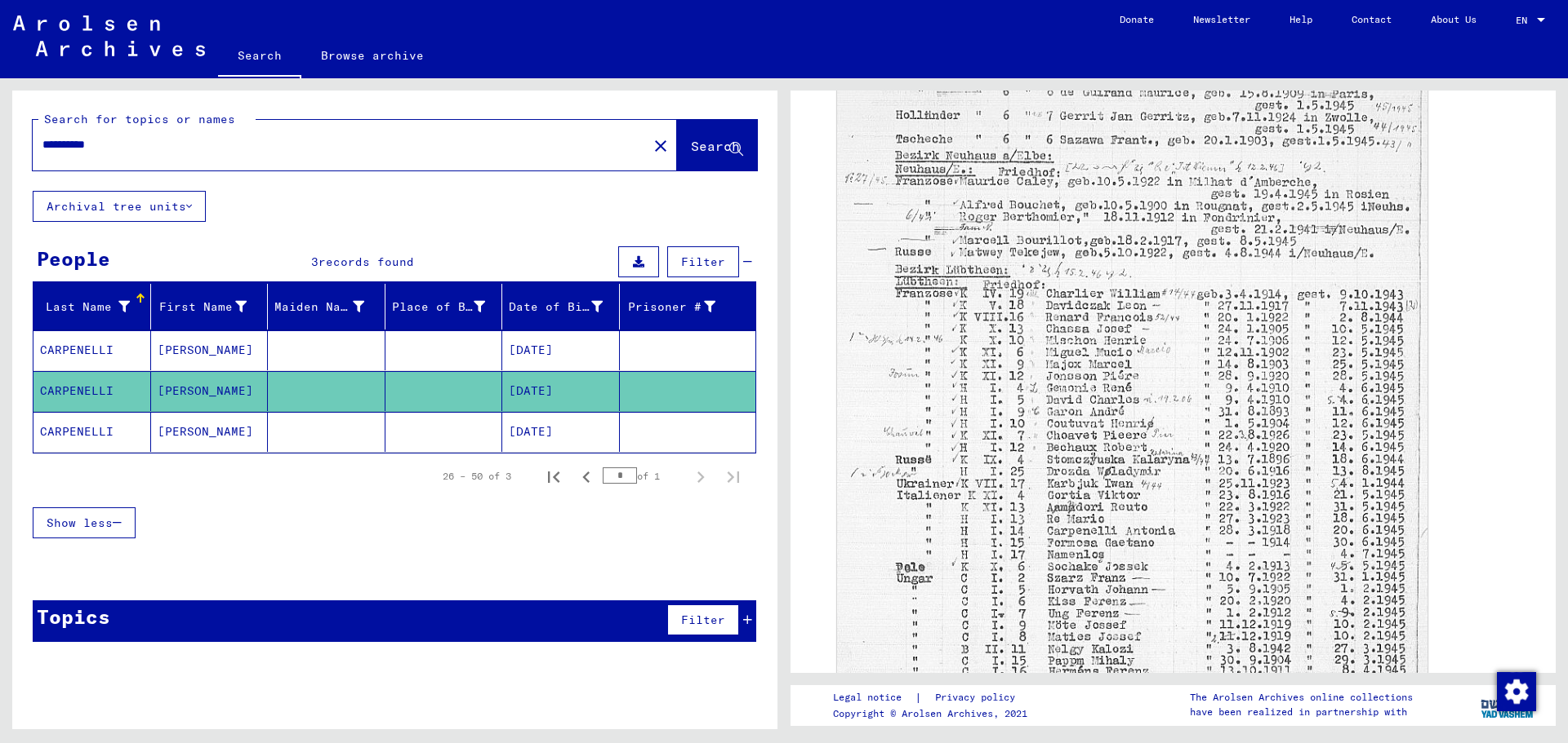
click at [192, 429] on mat-cell "[PERSON_NAME]" at bounding box center [209, 432] width 117 height 40
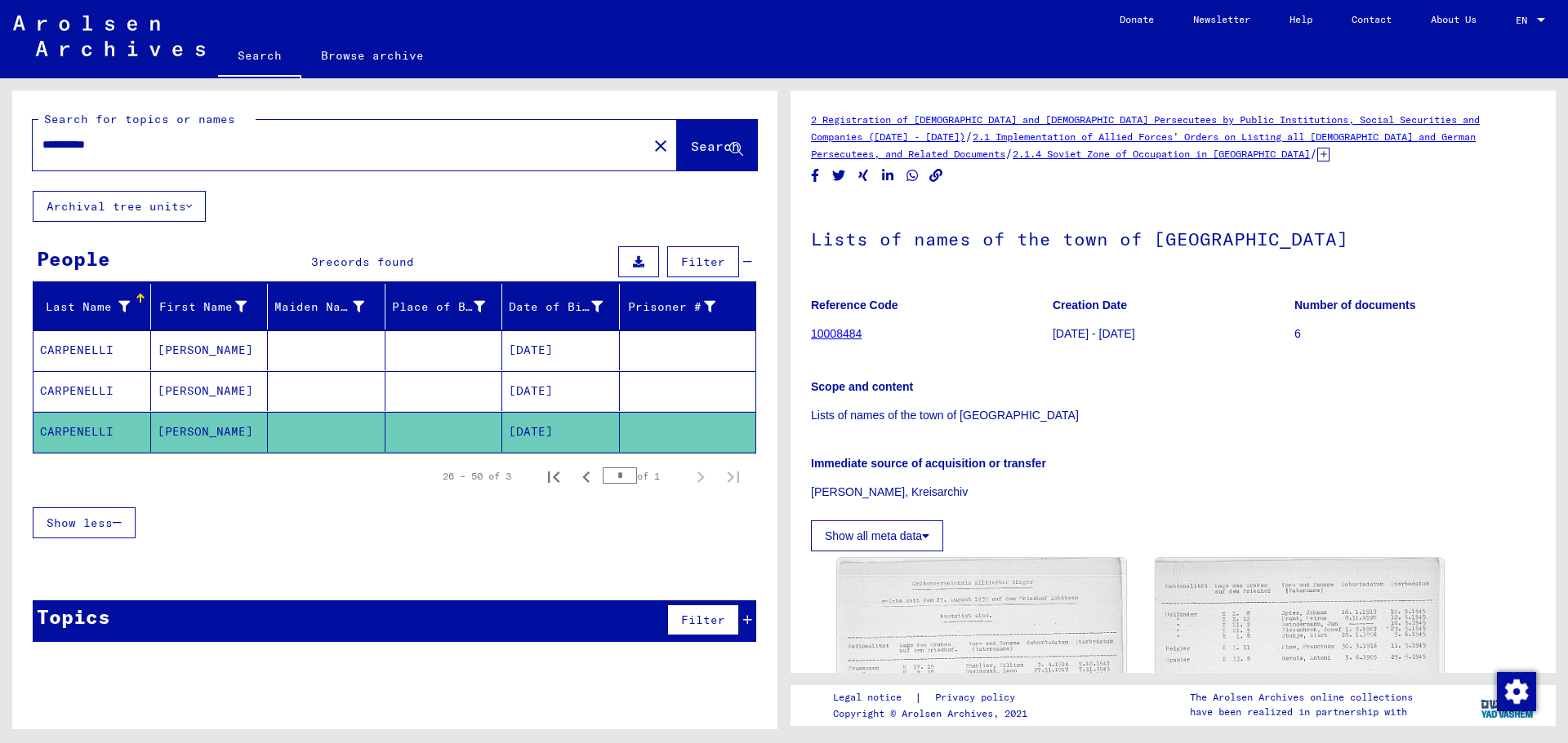
scroll to position [326, 0]
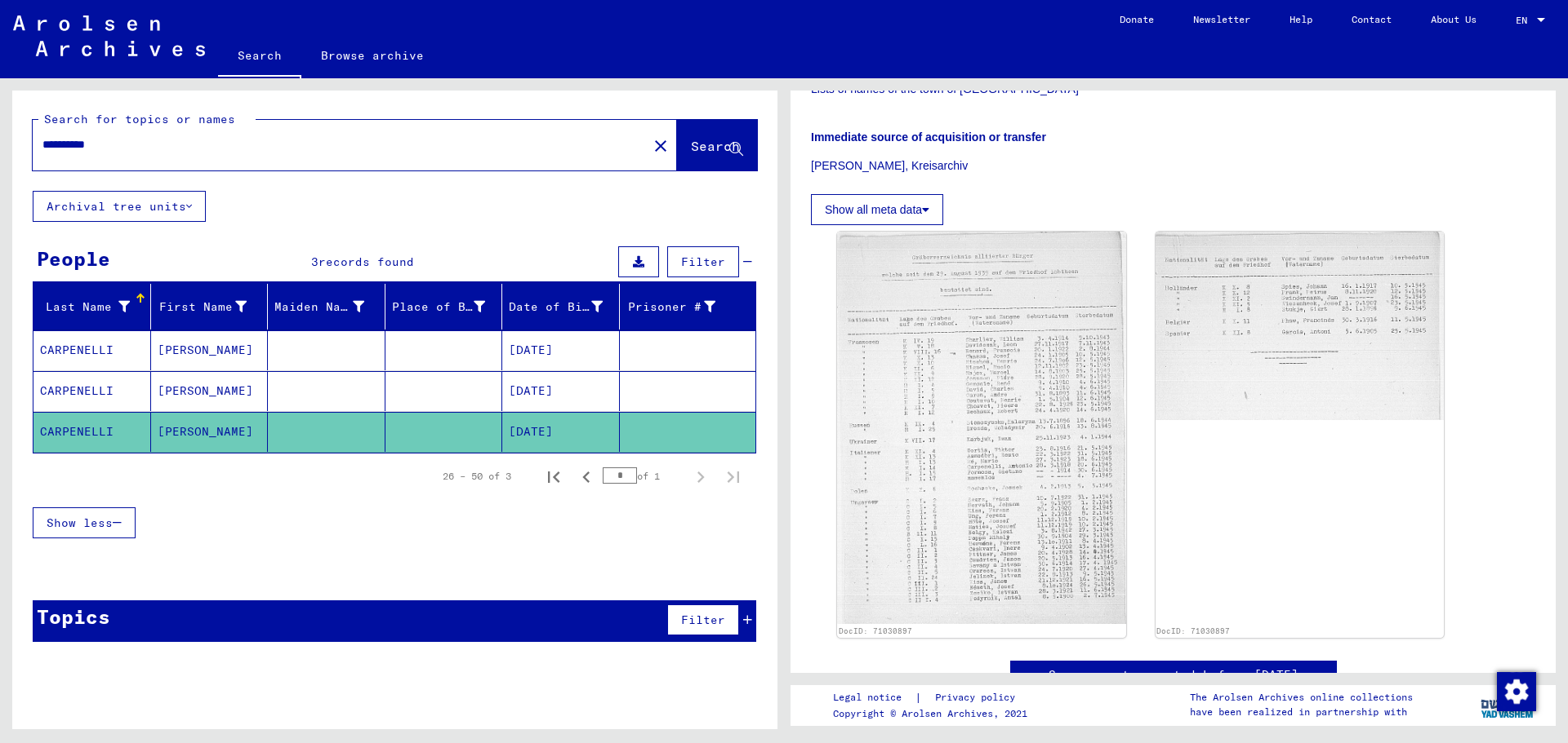
drag, startPoint x: 147, startPoint y: 147, endPoint x: 0, endPoint y: 122, distance: 149.1
click at [0, 122] on div "**********" at bounding box center [392, 404] width 784 height 651
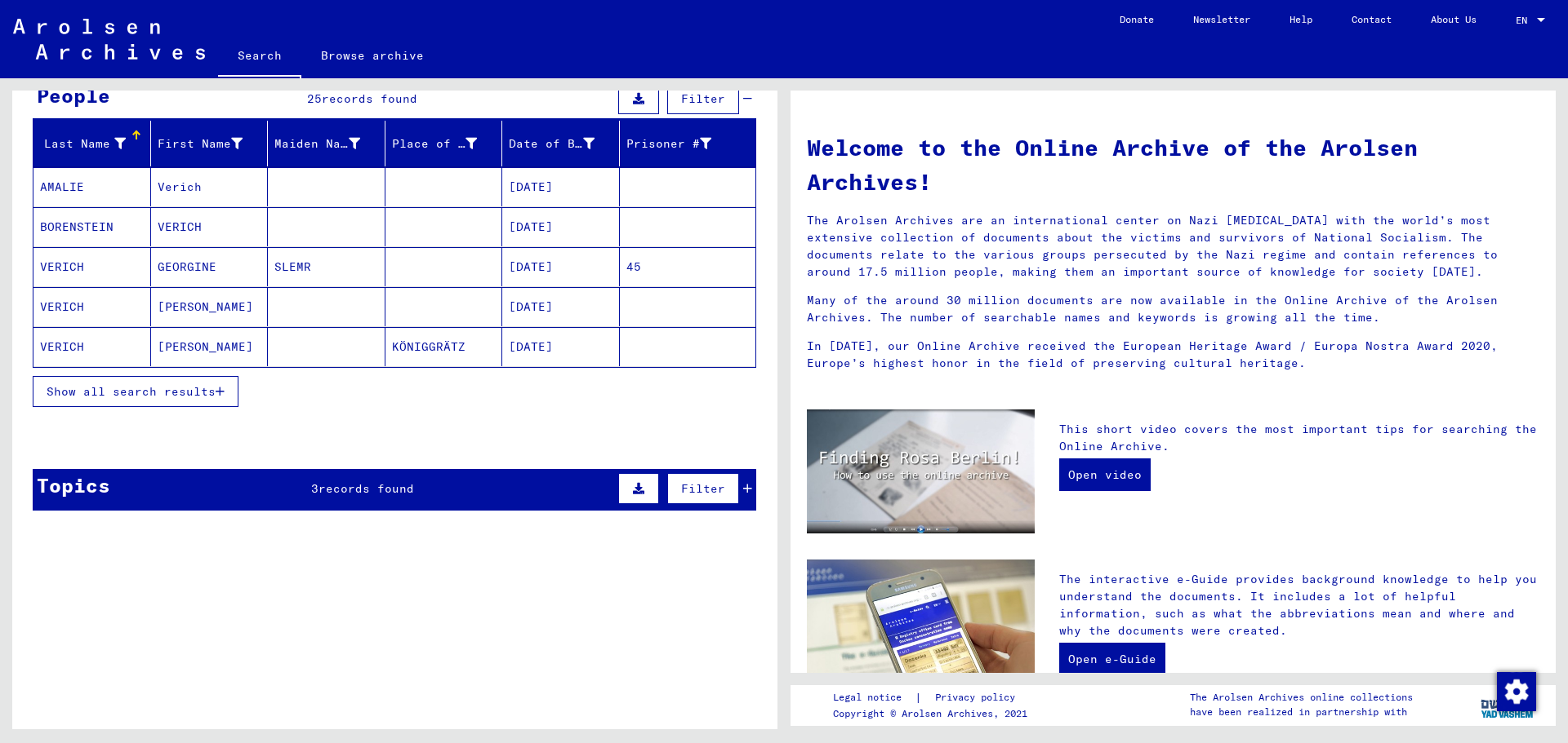
scroll to position [235, 0]
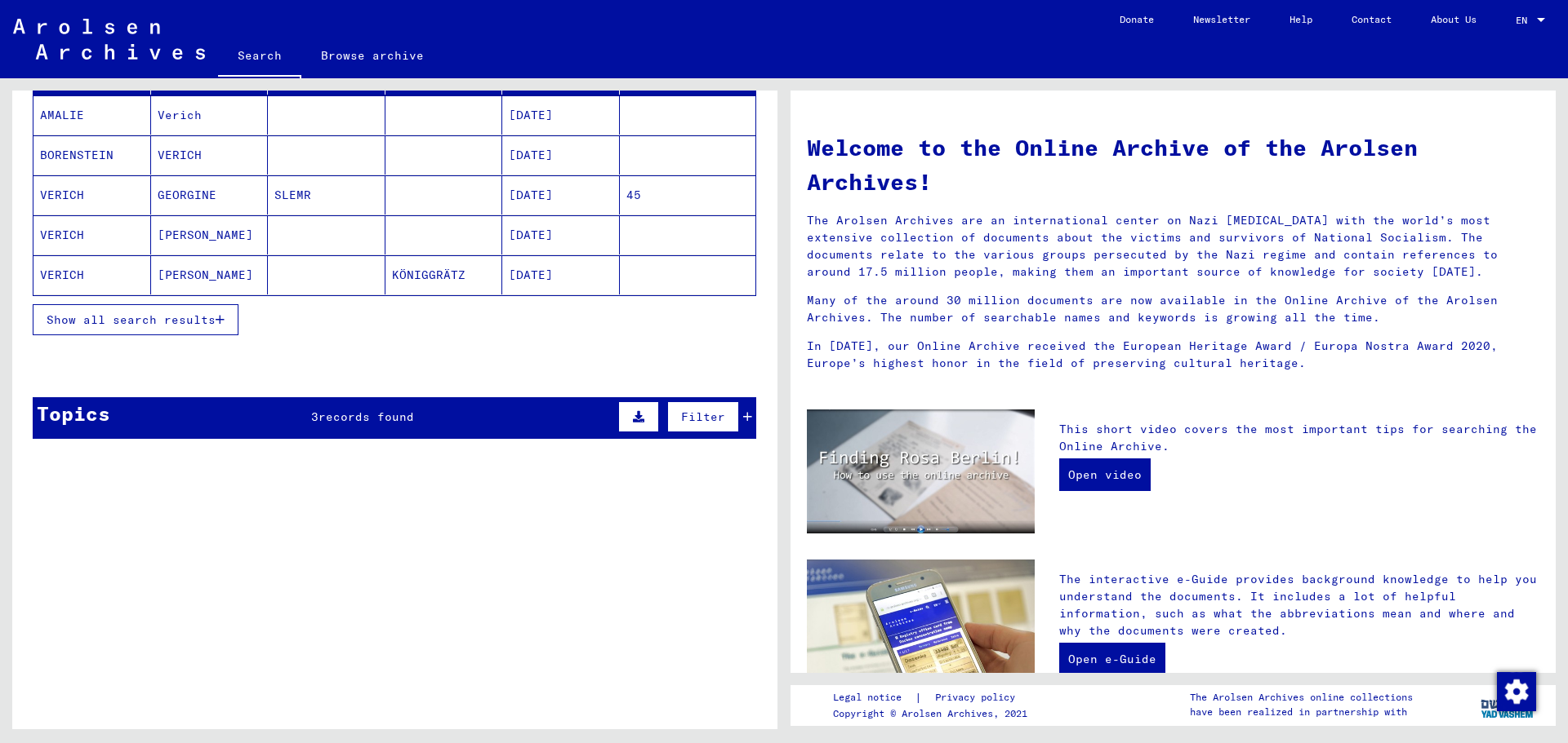
click at [181, 330] on button "Show all search results" at bounding box center [135, 319] width 206 height 31
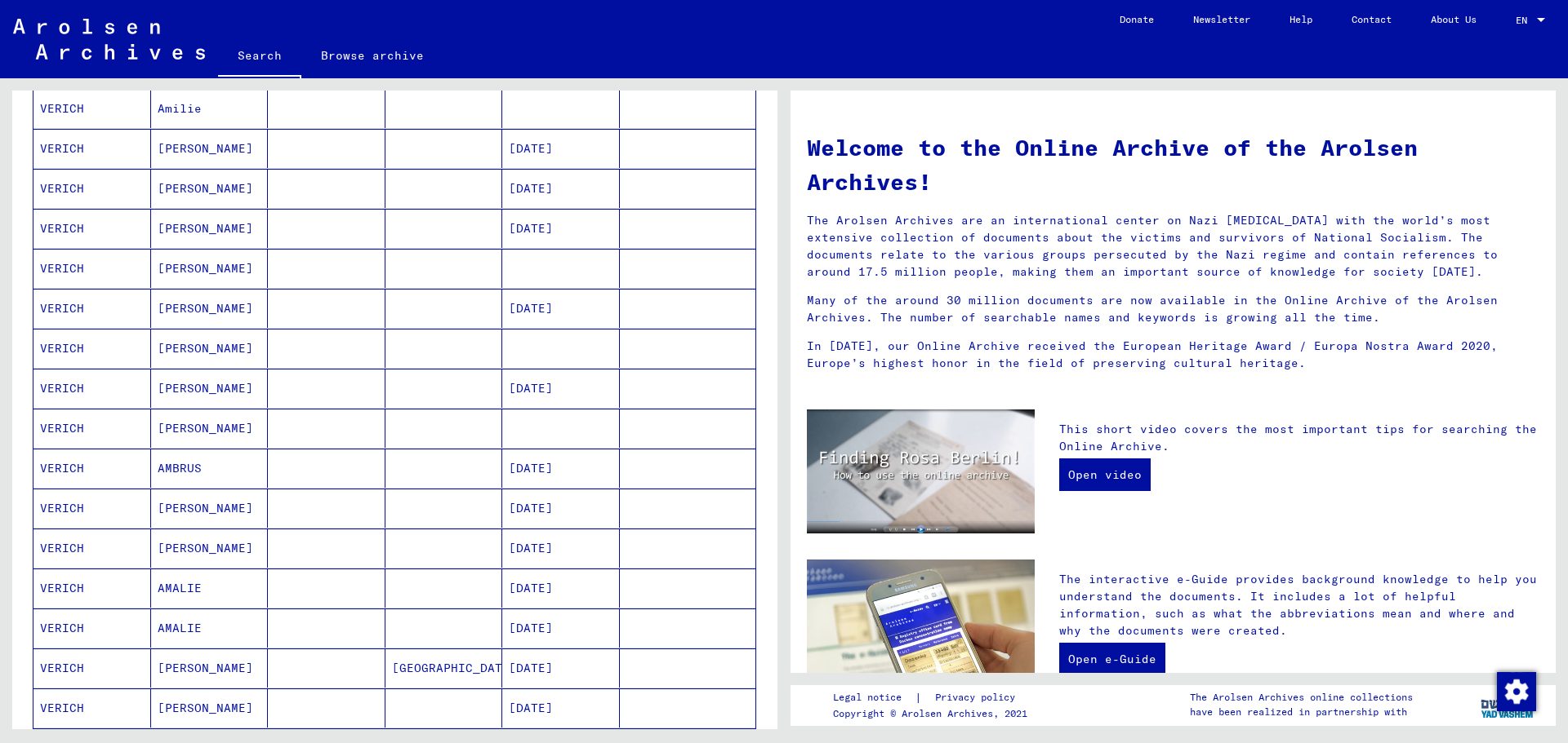
scroll to position [807, 0]
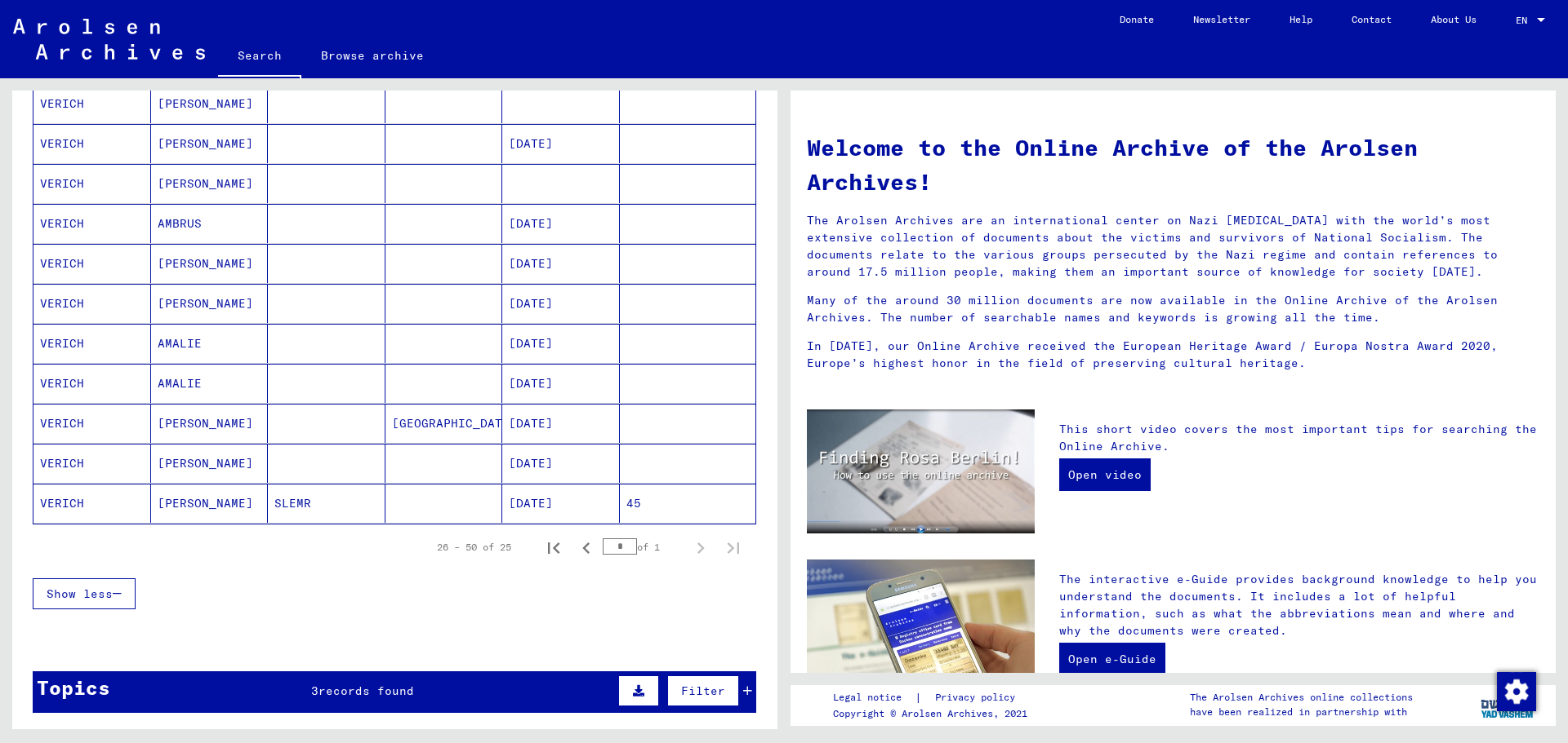
click at [174, 221] on mat-cell "AMBRUS" at bounding box center [209, 223] width 117 height 39
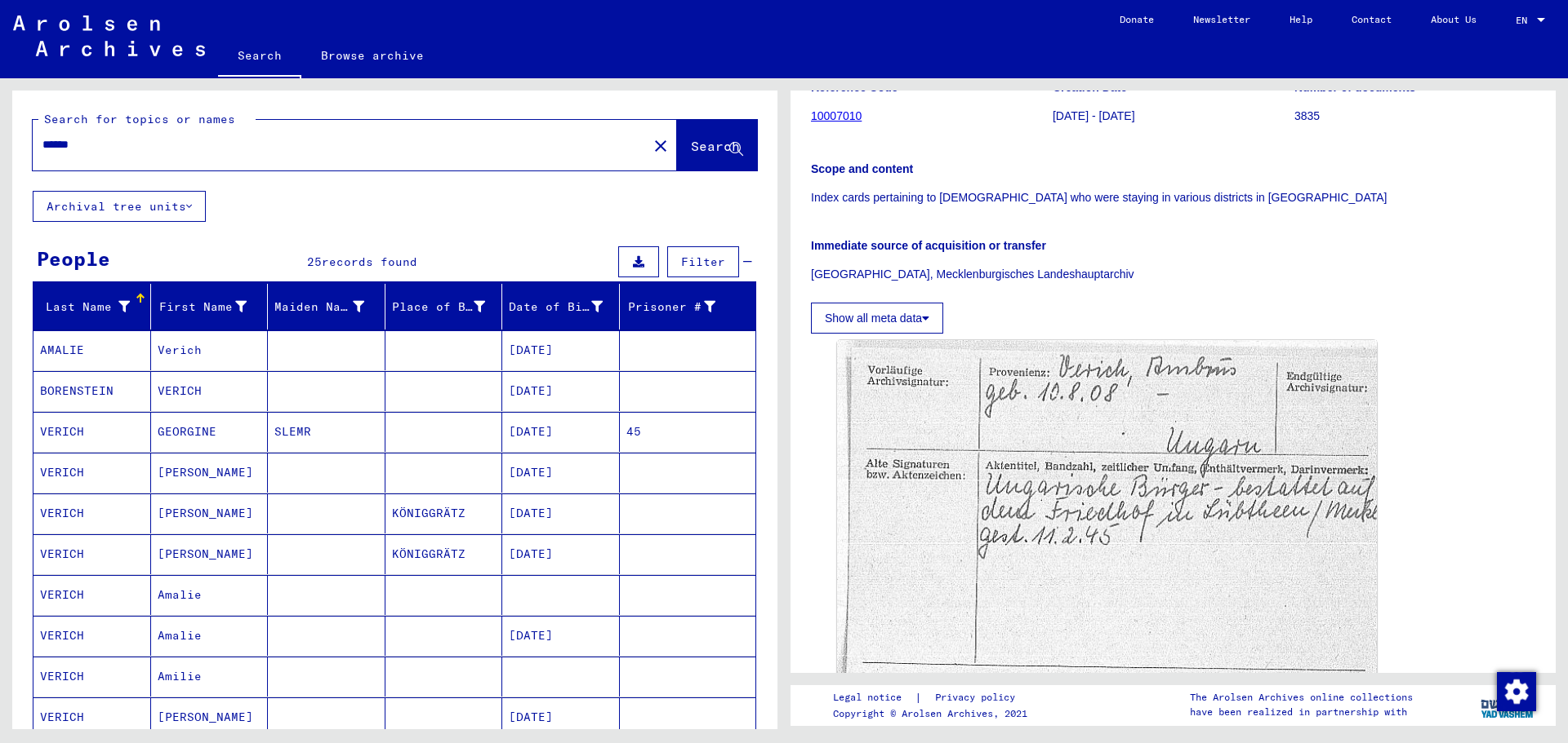
drag, startPoint x: 132, startPoint y: 146, endPoint x: 0, endPoint y: 122, distance: 134.2
click at [0, 122] on div "Search for topics or names ****** close Search Archival tree units People 25 re…" at bounding box center [392, 404] width 784 height 651
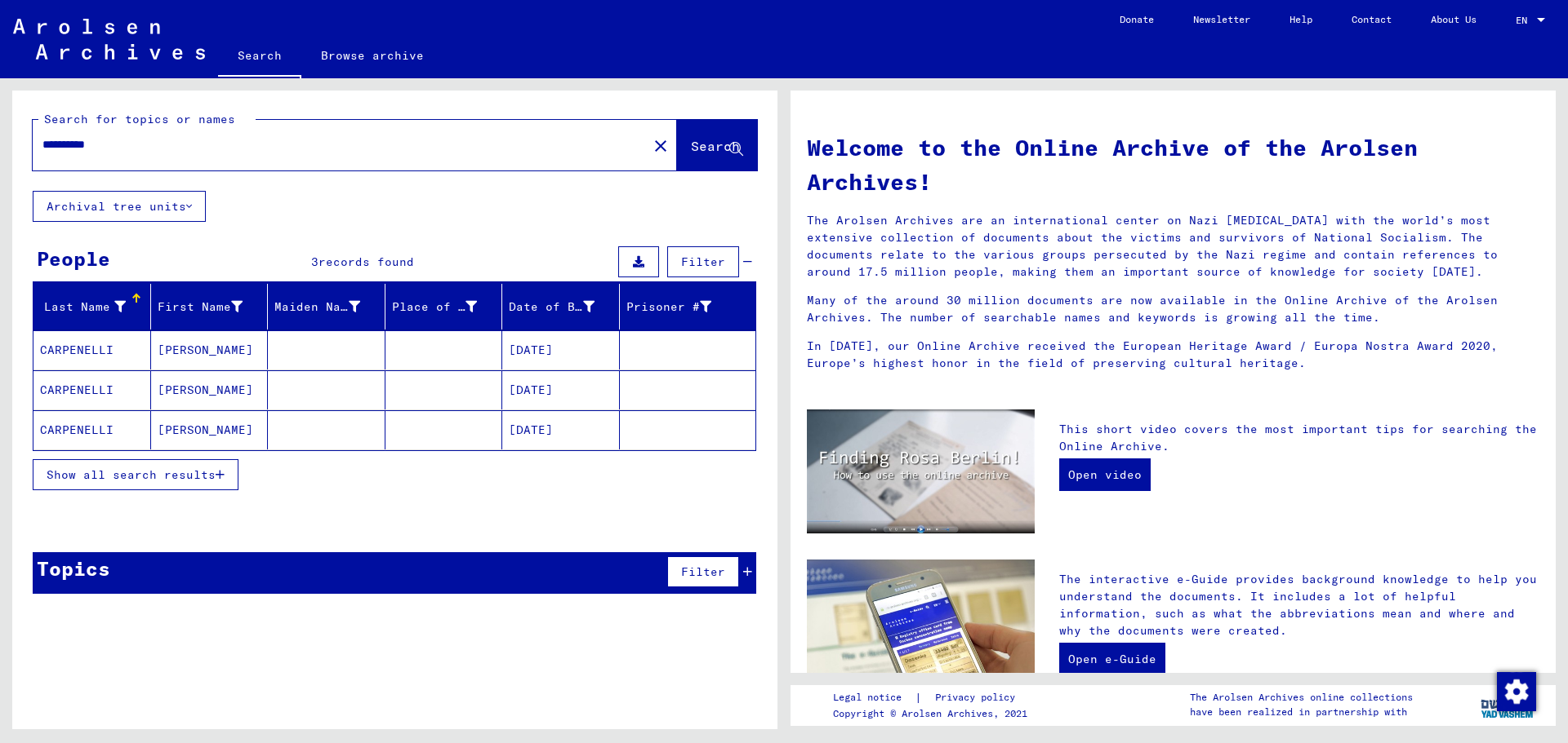
click at [179, 345] on mat-cell "[PERSON_NAME]" at bounding box center [209, 350] width 117 height 39
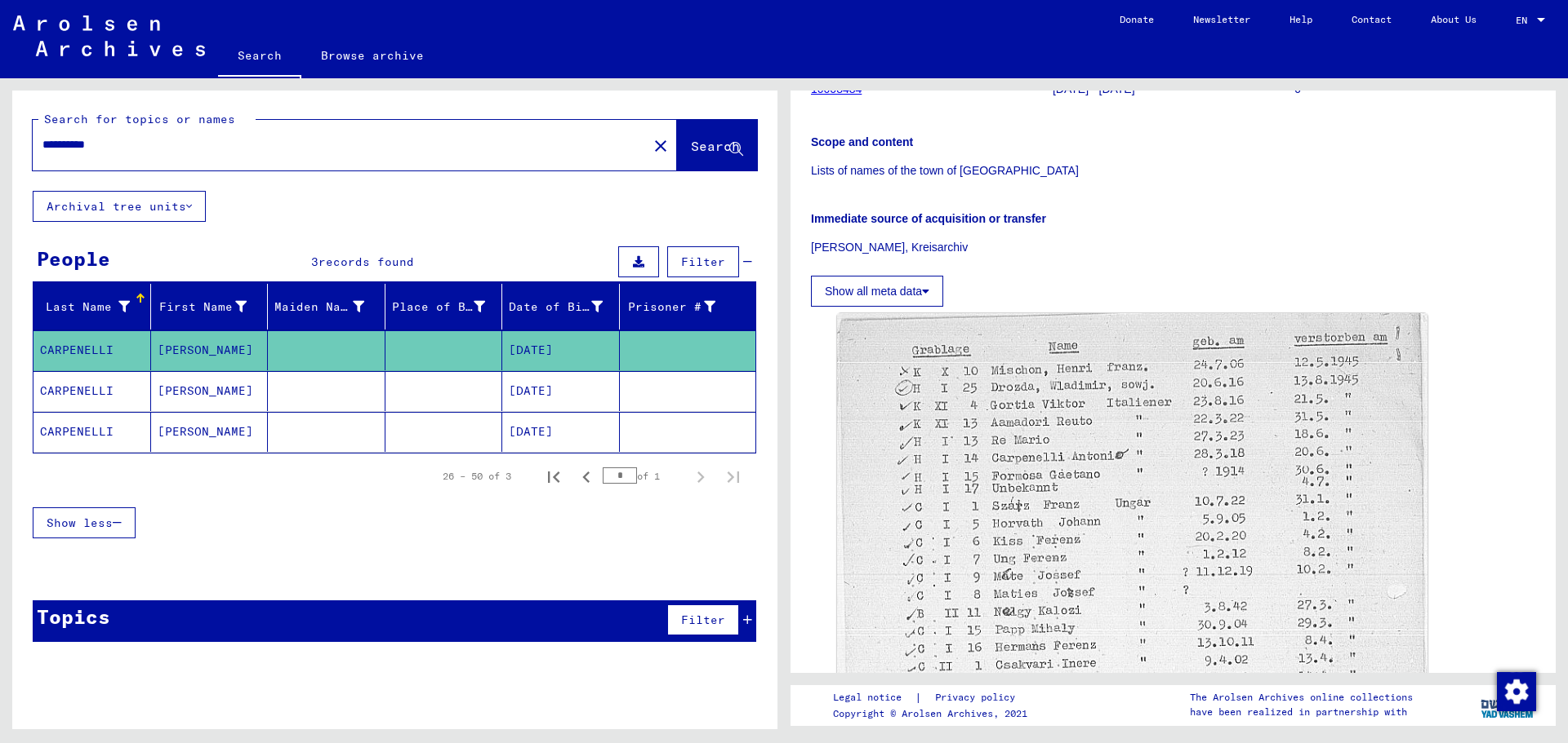
scroll to position [408, 0]
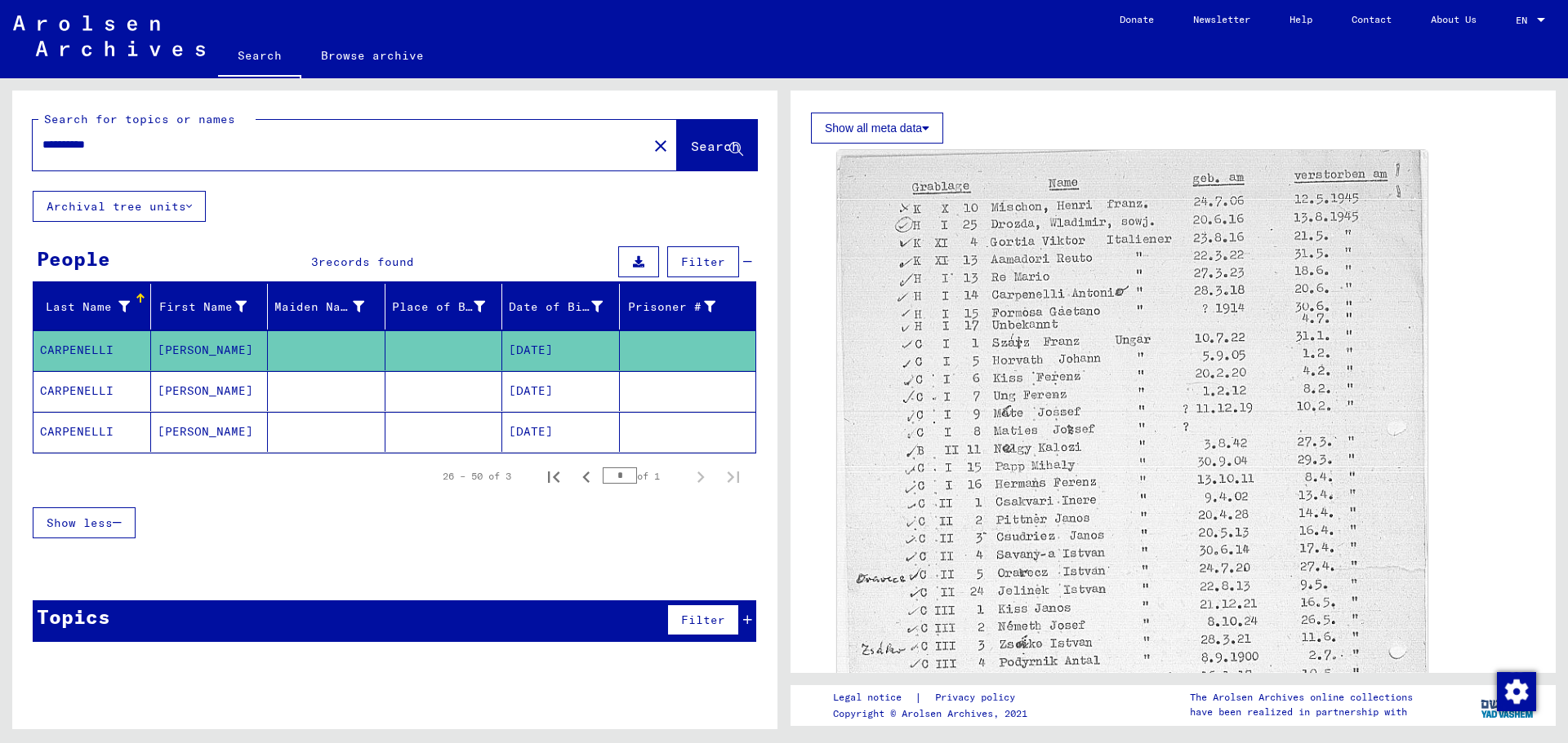
click at [198, 393] on mat-cell "[PERSON_NAME]" at bounding box center [209, 391] width 117 height 40
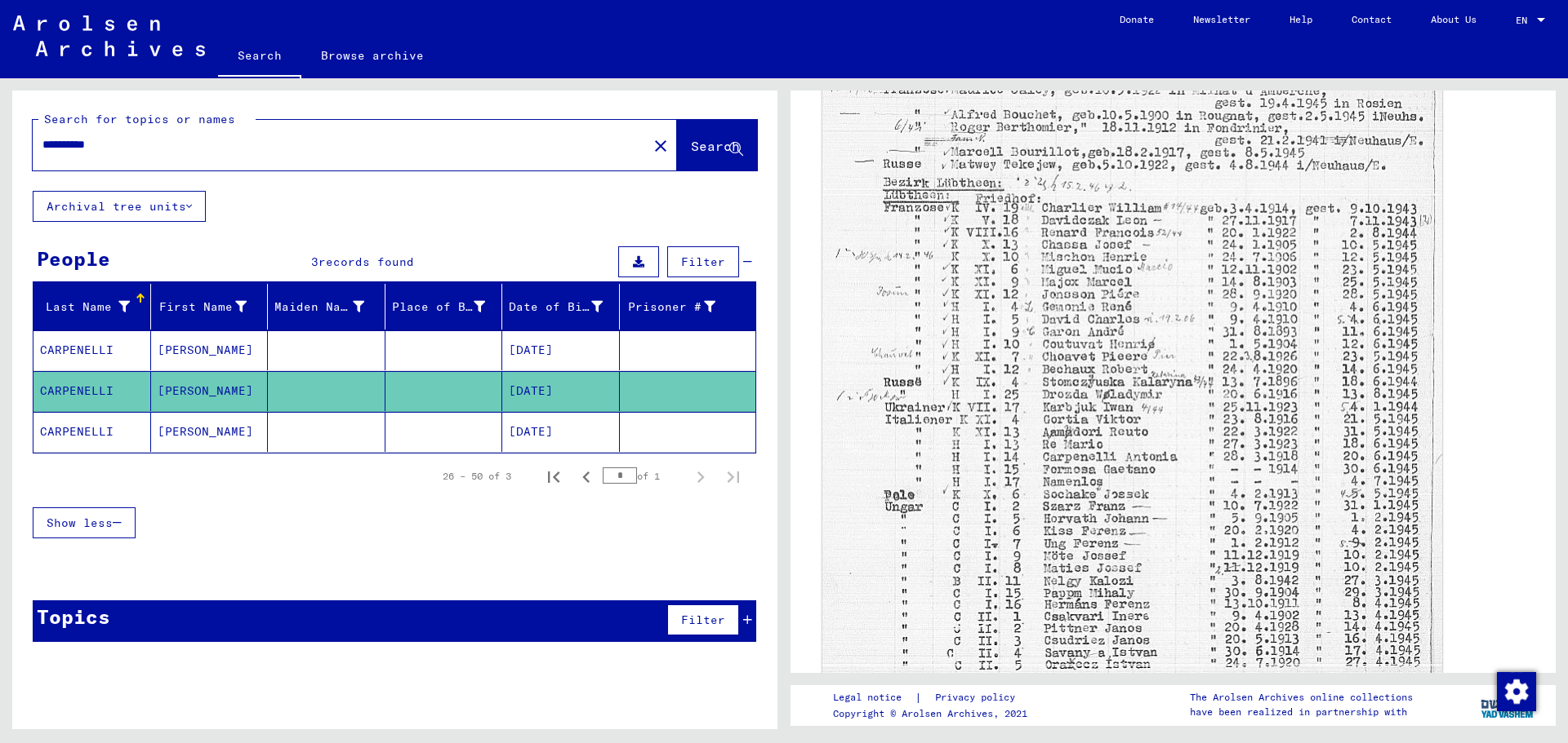
scroll to position [816, 0]
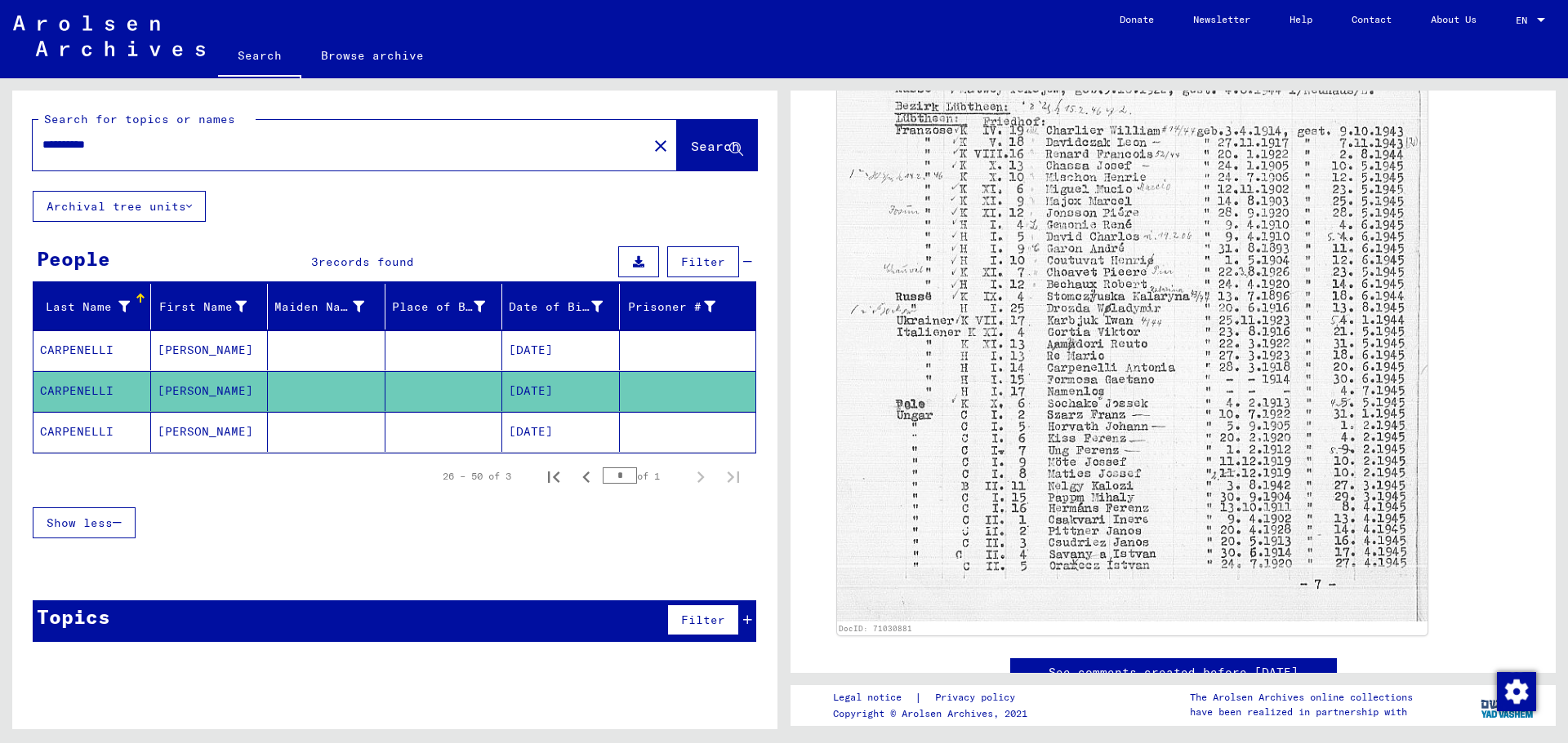
click at [196, 428] on mat-cell "[PERSON_NAME]" at bounding box center [209, 432] width 117 height 40
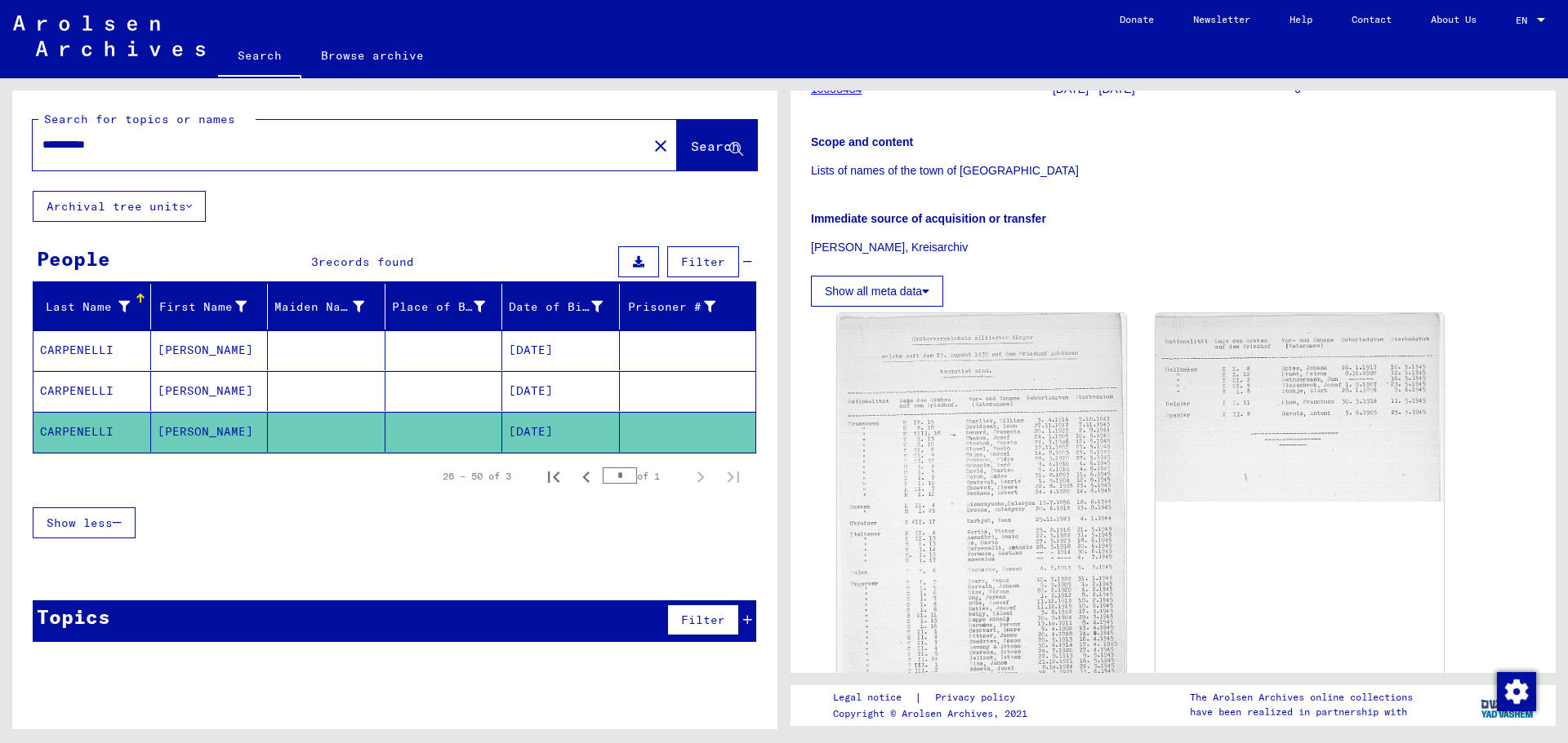
scroll to position [326, 0]
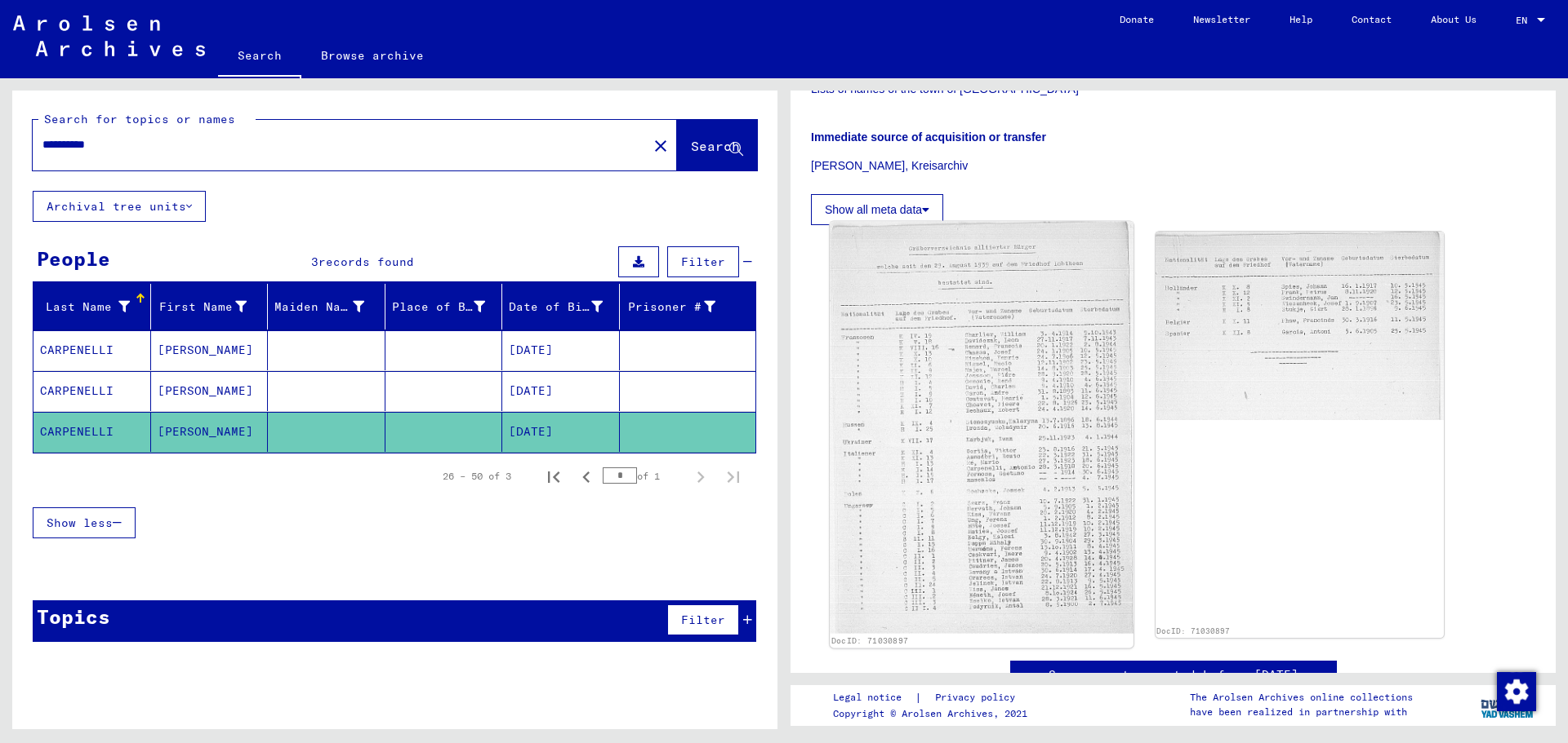
click at [939, 522] on img at bounding box center [981, 428] width 303 height 412
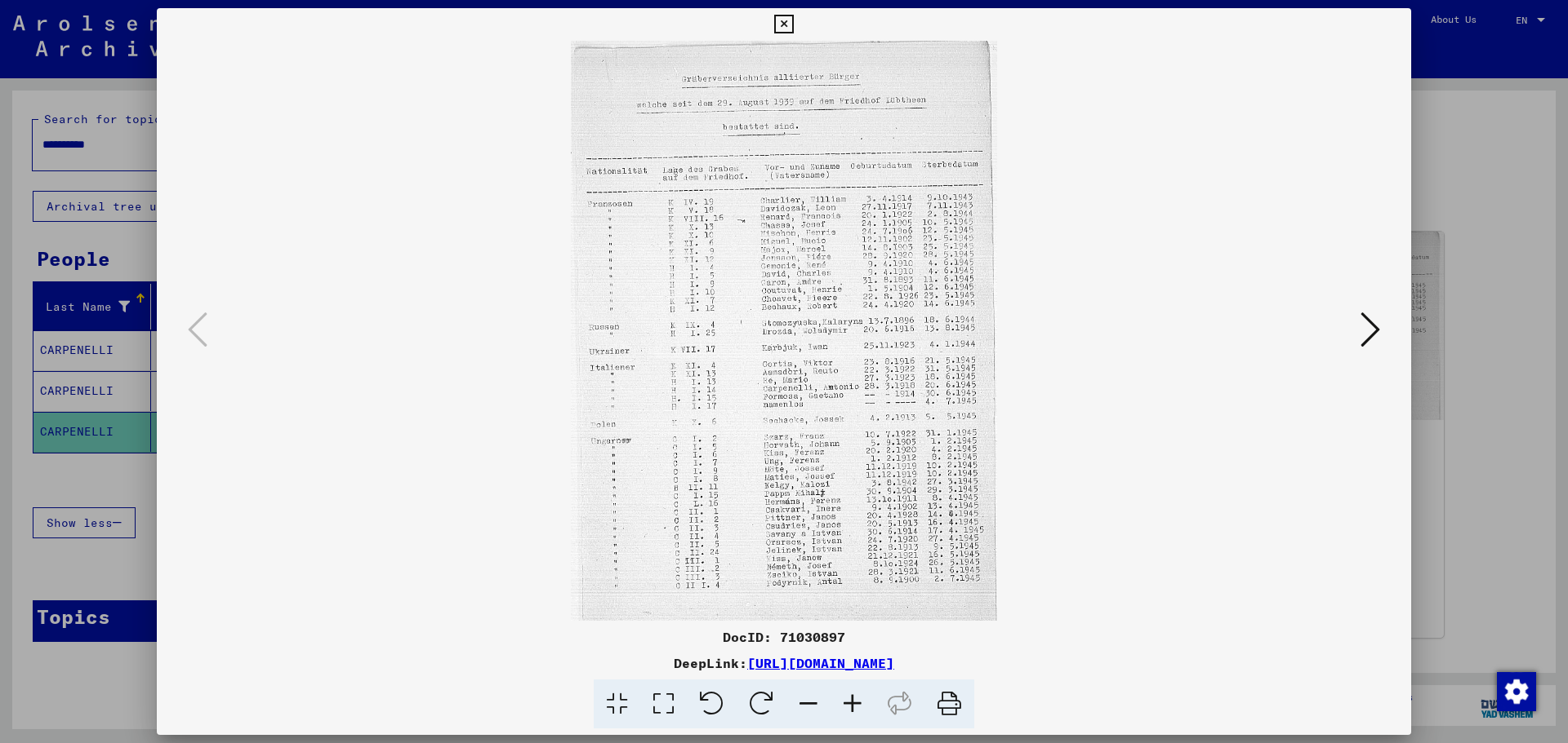
click at [1368, 335] on icon at bounding box center [1370, 329] width 19 height 39
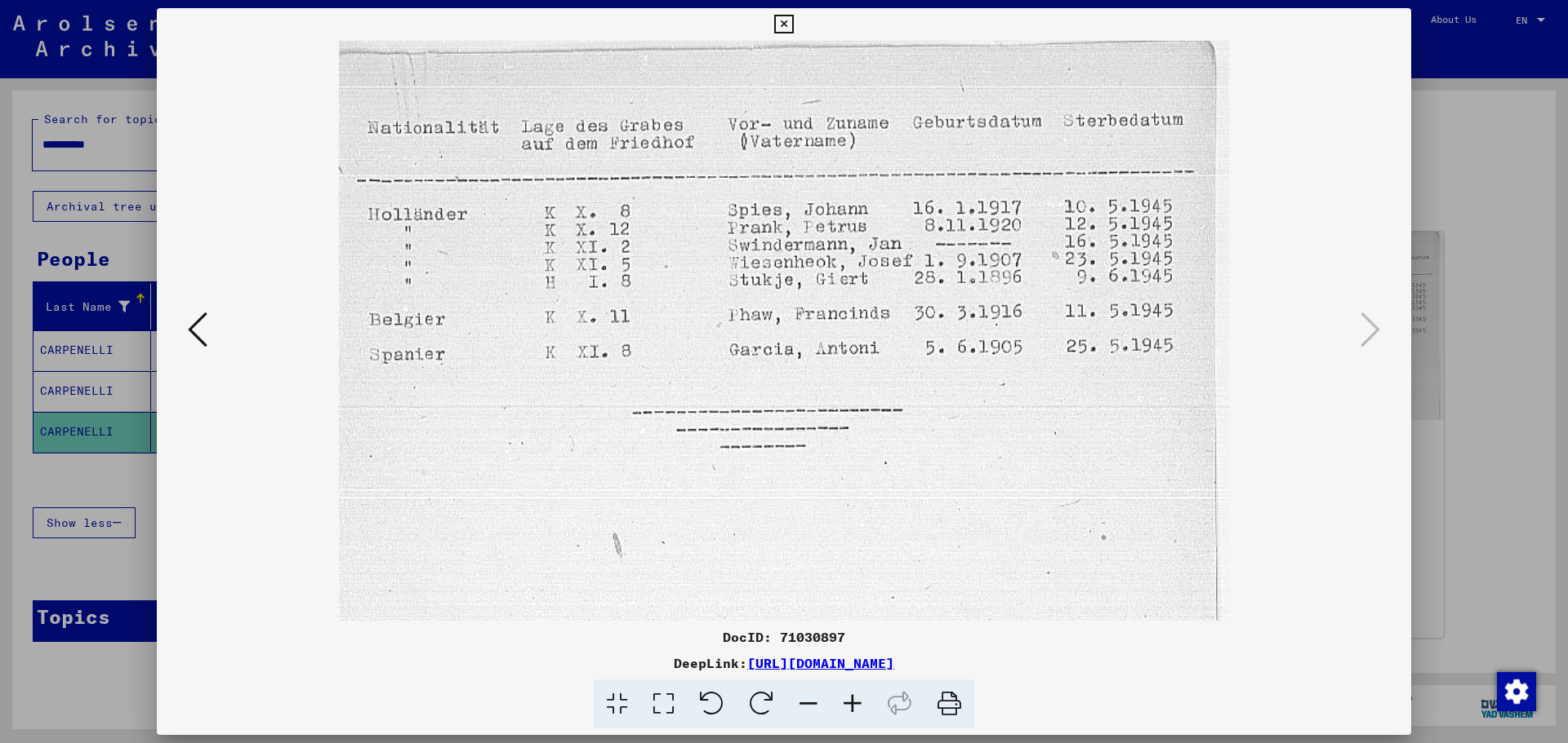
click at [201, 326] on icon at bounding box center [198, 329] width 19 height 39
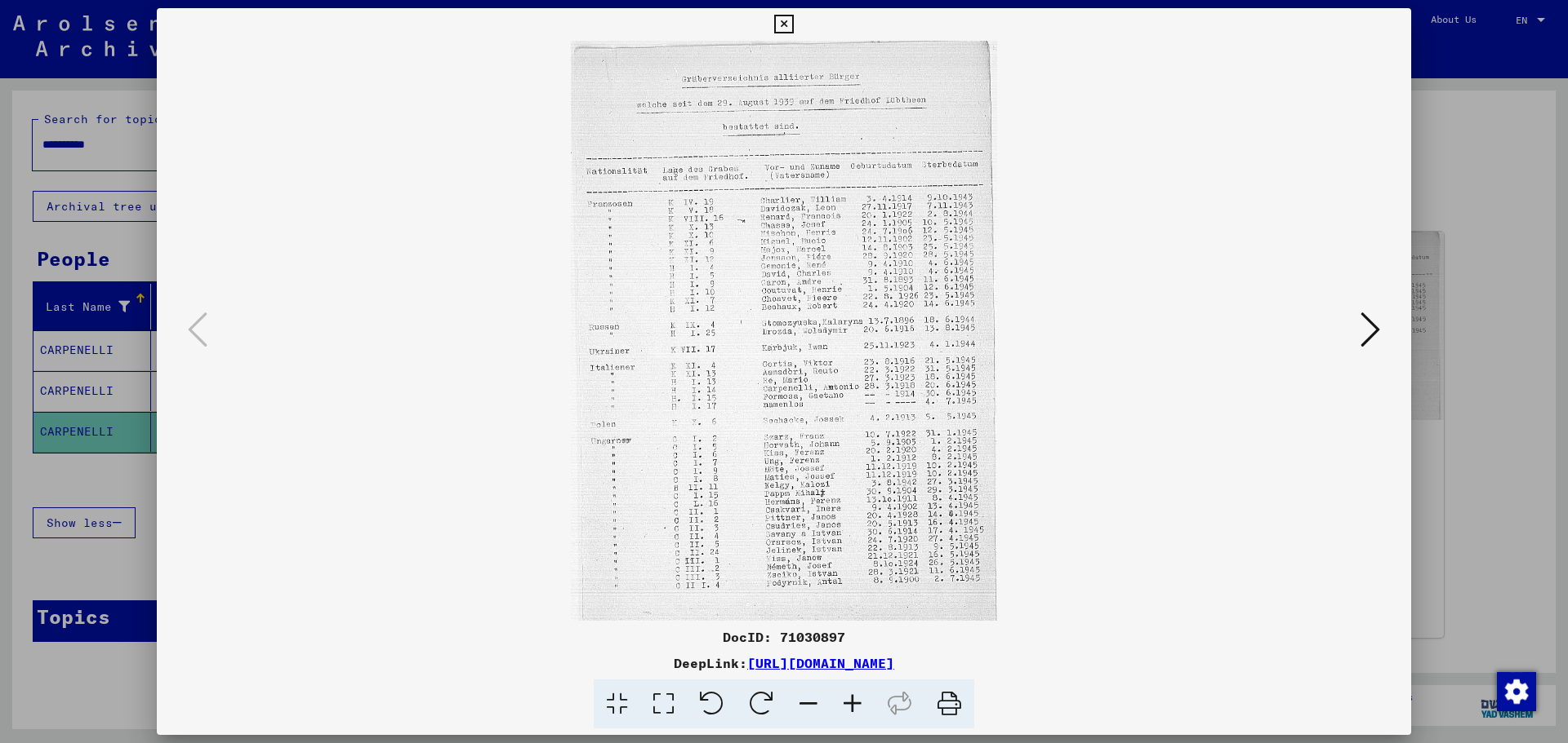
click at [782, 23] on icon at bounding box center [783, 25] width 19 height 19
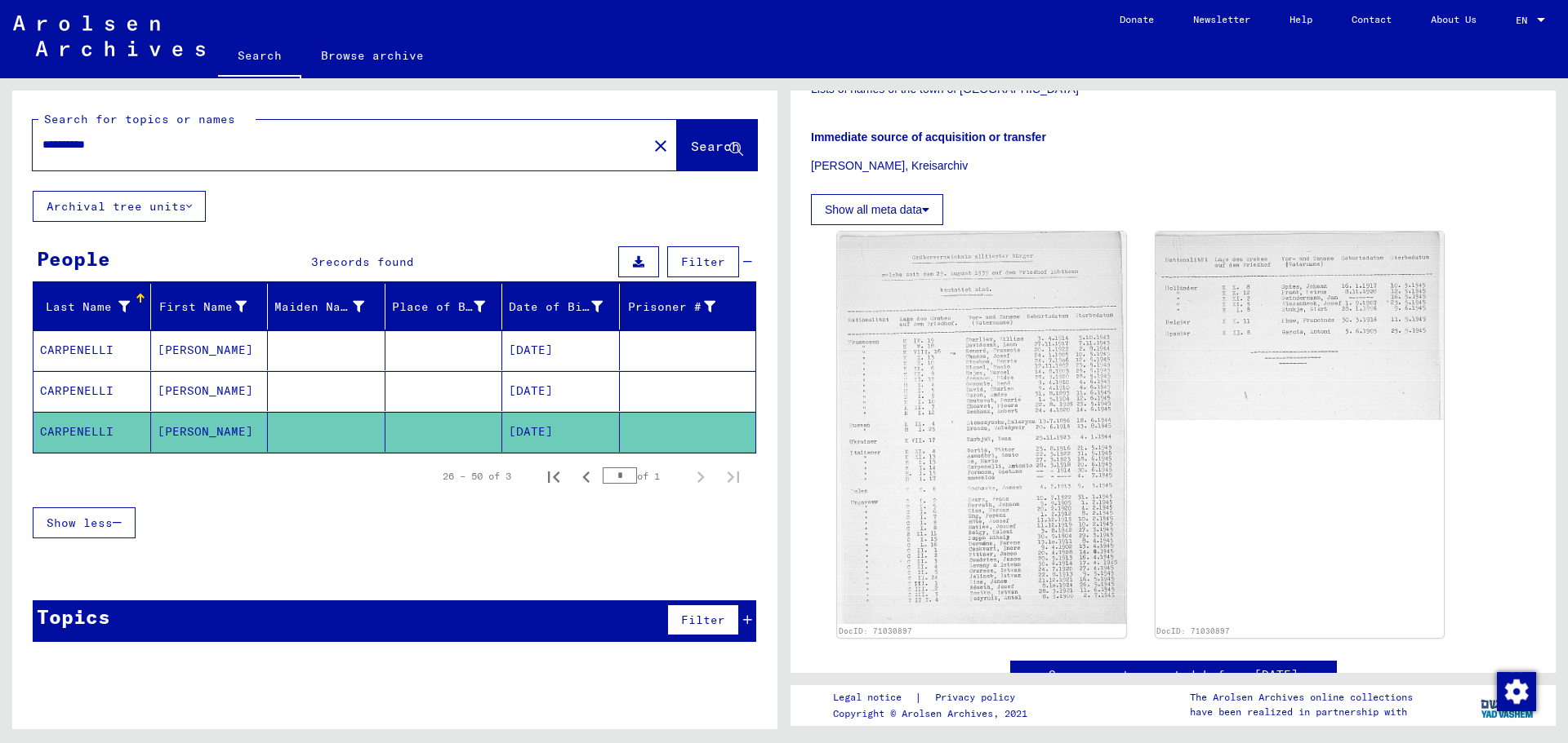
drag, startPoint x: 124, startPoint y: 146, endPoint x: 0, endPoint y: 133, distance: 124.7
click at [0, 133] on div "**********" at bounding box center [392, 404] width 784 height 651
type input "******"
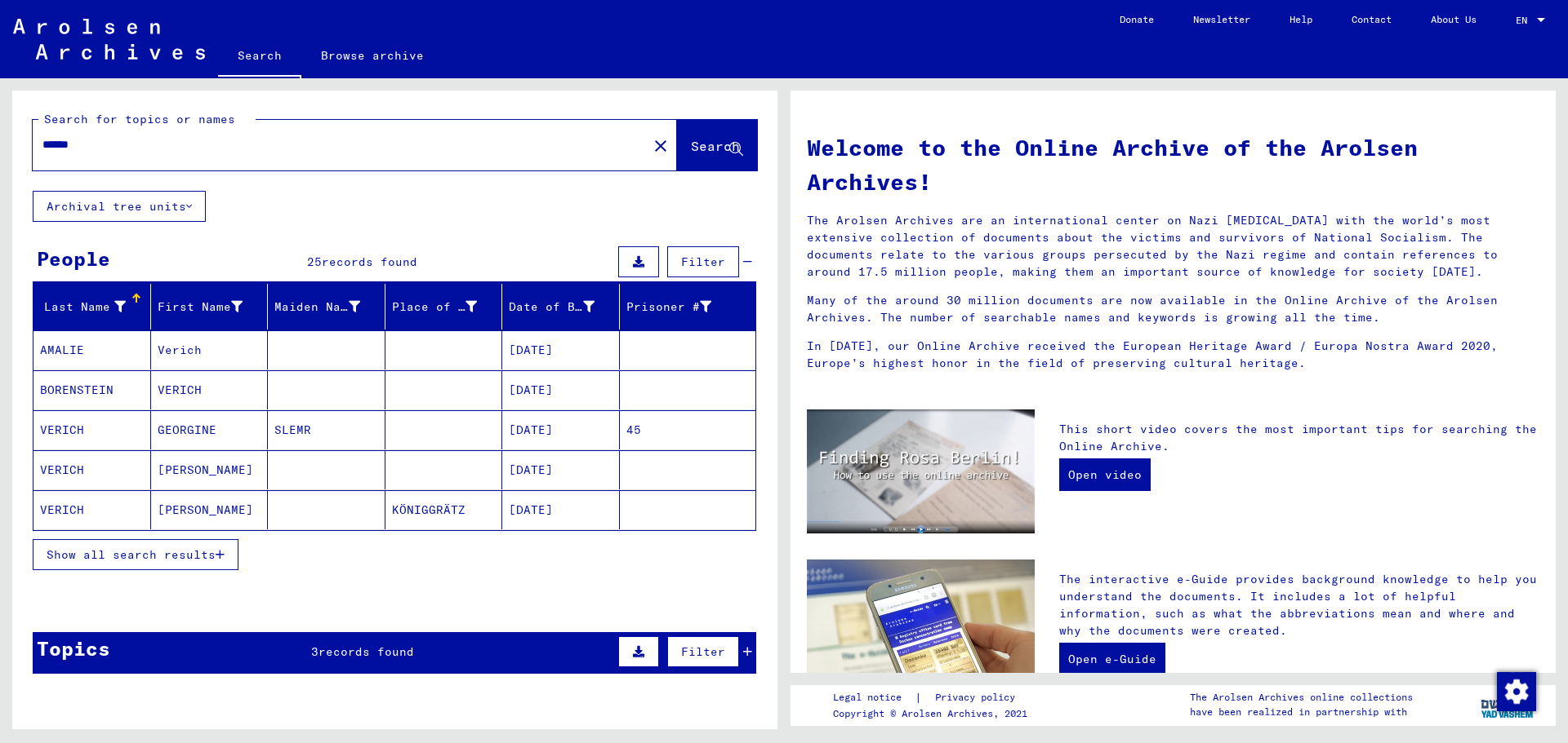
click at [196, 549] on span "Show all search results" at bounding box center [131, 555] width 169 height 15
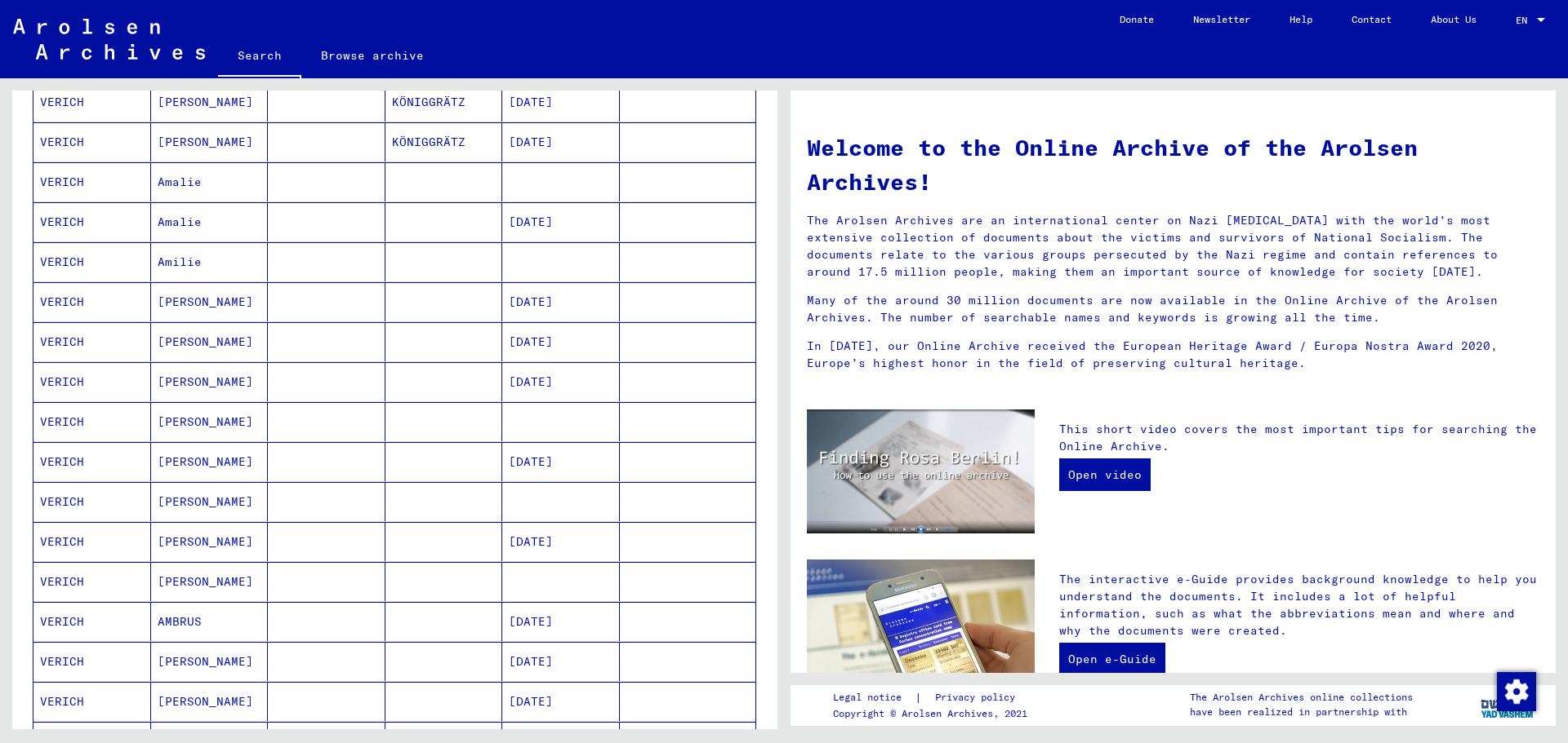
scroll to position [490, 0]
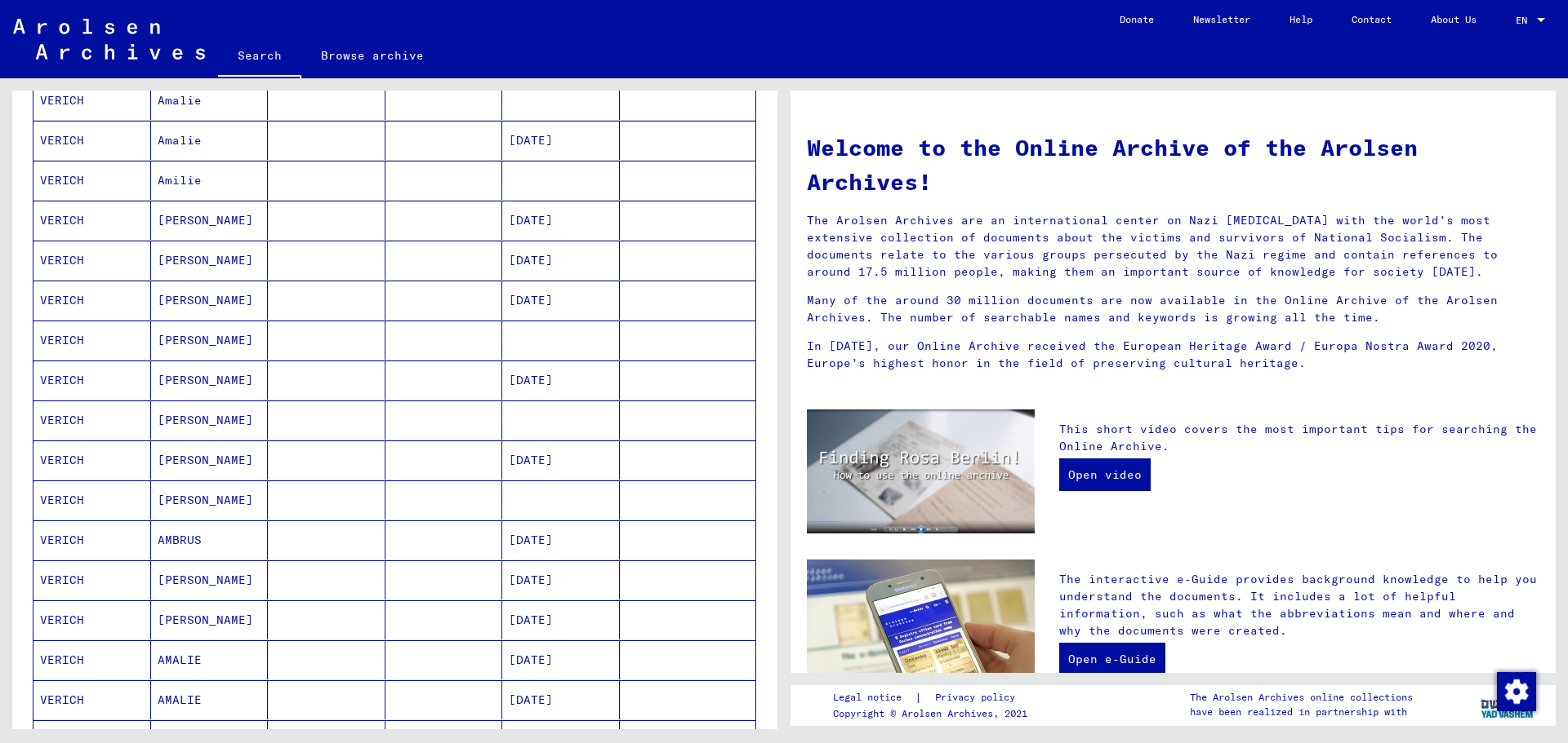
click at [180, 540] on mat-cell "AMBRUS" at bounding box center [209, 540] width 117 height 39
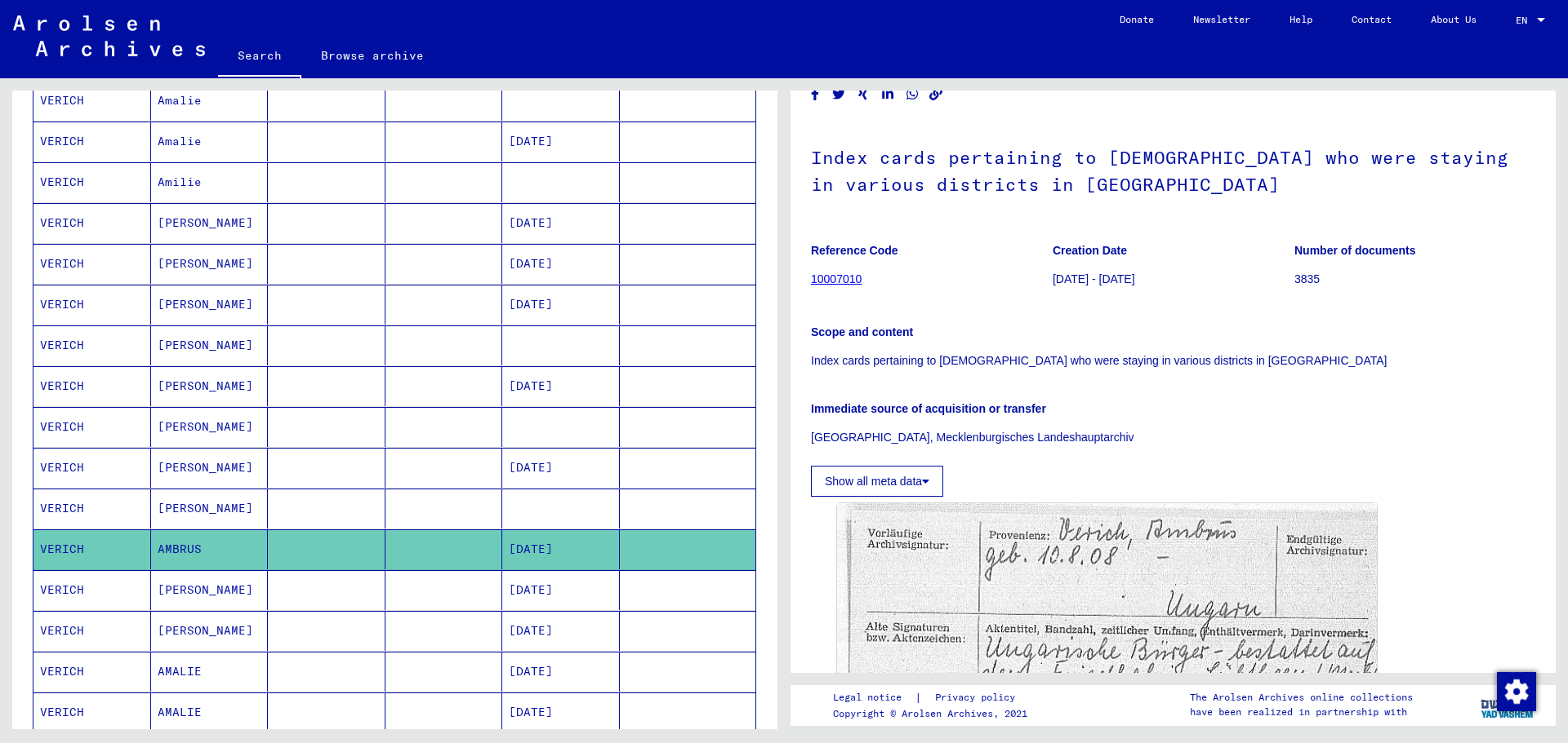
scroll to position [163, 0]
